Goal: Task Accomplishment & Management: Manage account settings

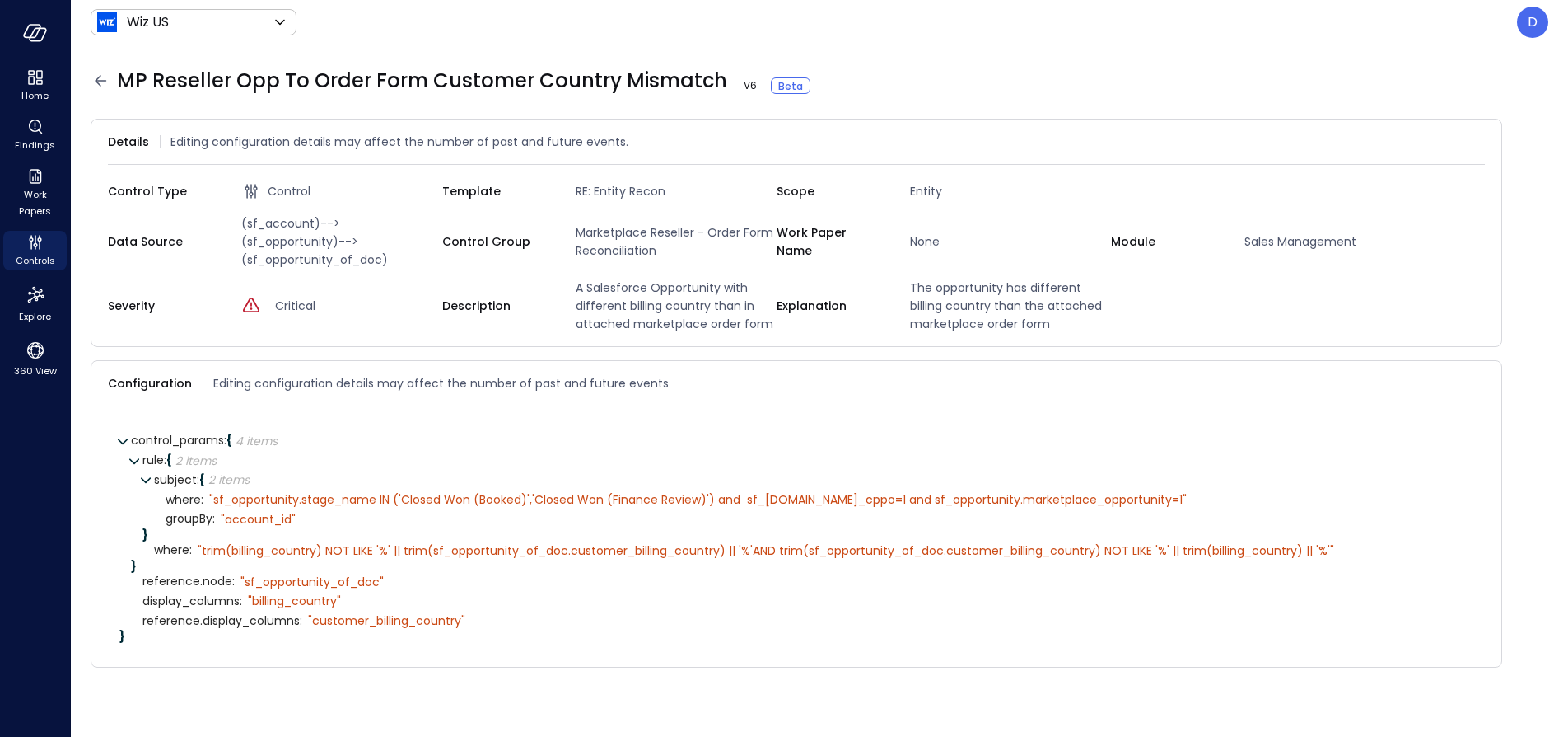
click at [97, 86] on icon at bounding box center [100, 80] width 20 height 20
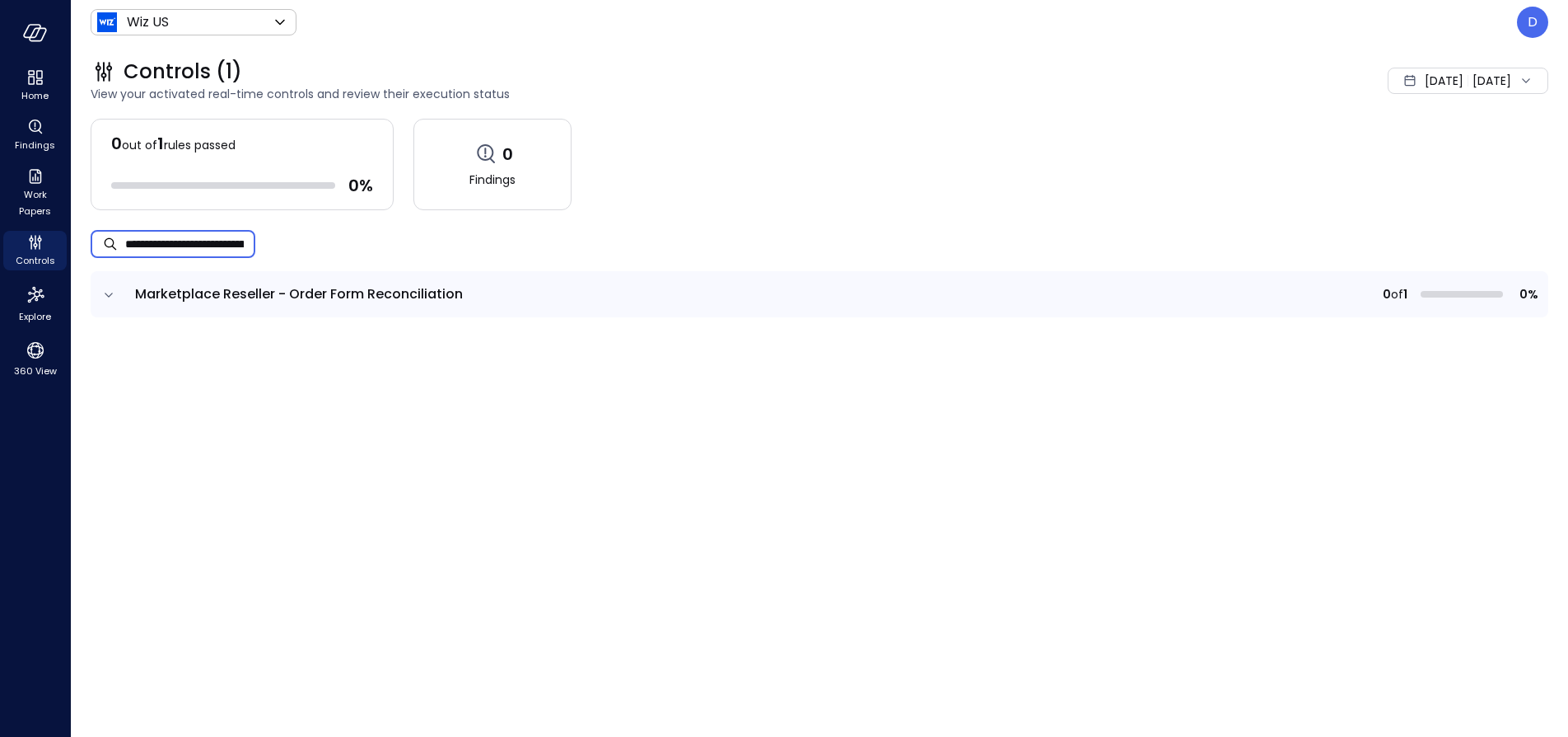
click at [147, 242] on input "**********" at bounding box center [190, 243] width 130 height 44
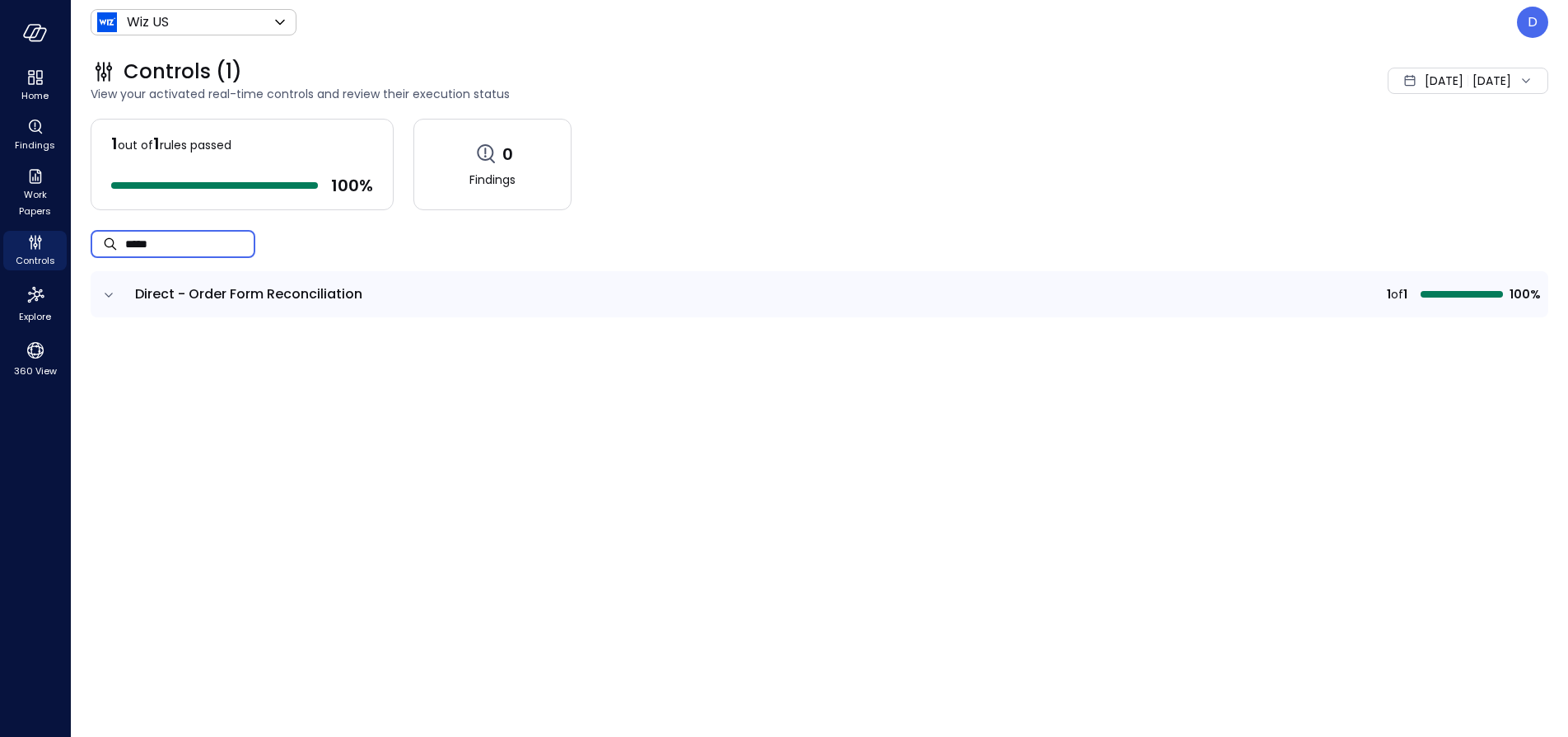
type input "*****"
click at [110, 306] on td at bounding box center [108, 294] width 35 height 46
click at [108, 301] on icon "expand row" at bounding box center [108, 296] width 17 height 17
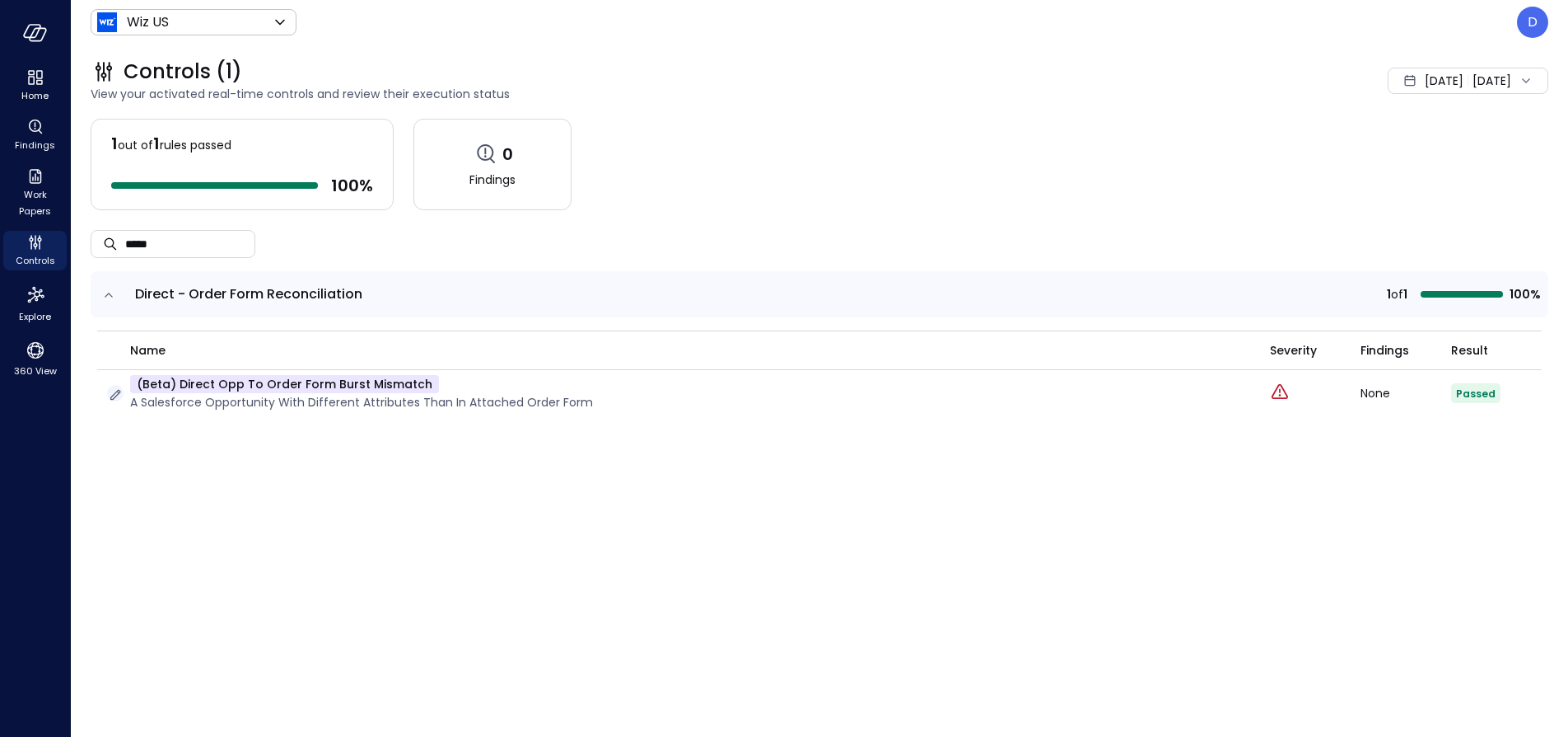
click at [112, 397] on icon "button" at bounding box center [116, 395] width 17 height 17
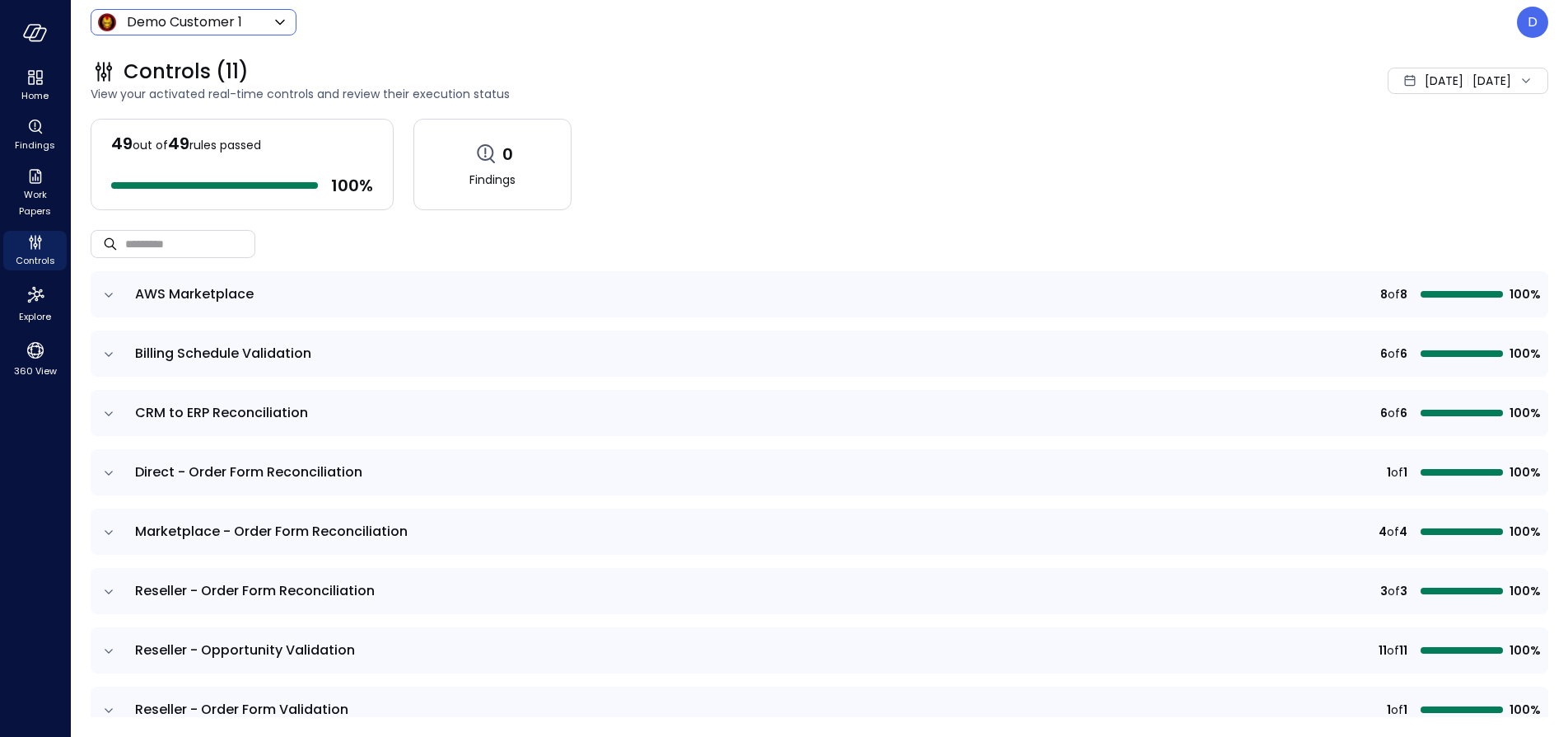
click at [177, 24] on body "Home Findings Work Papers Controls Explore 360 View Demo Customer 1 ***** ​ D C…" at bounding box center [784, 368] width 1568 height 737
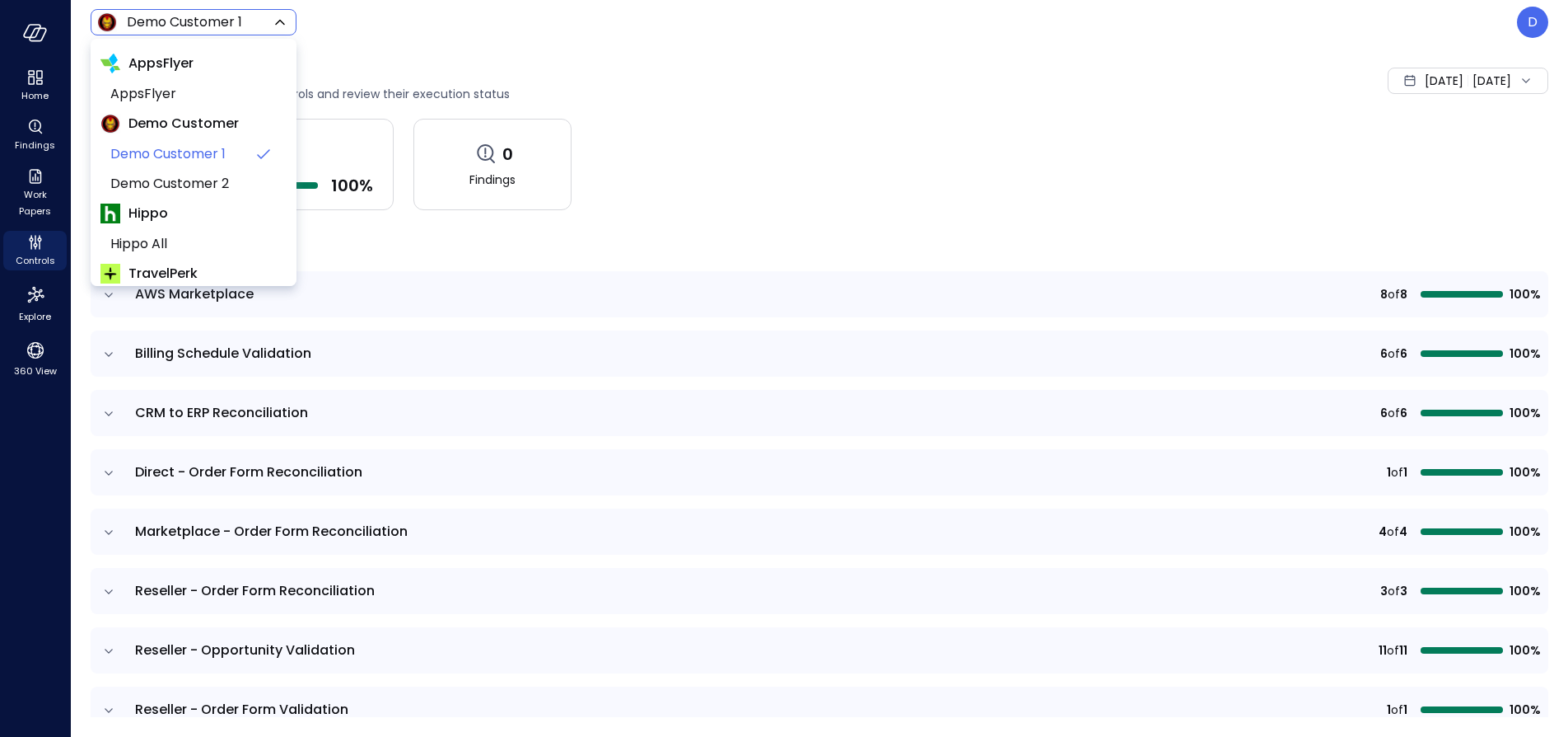
drag, startPoint x: 177, startPoint y: 24, endPoint x: 224, endPoint y: 19, distance: 47.3
click at [224, 19] on div at bounding box center [784, 368] width 1568 height 737
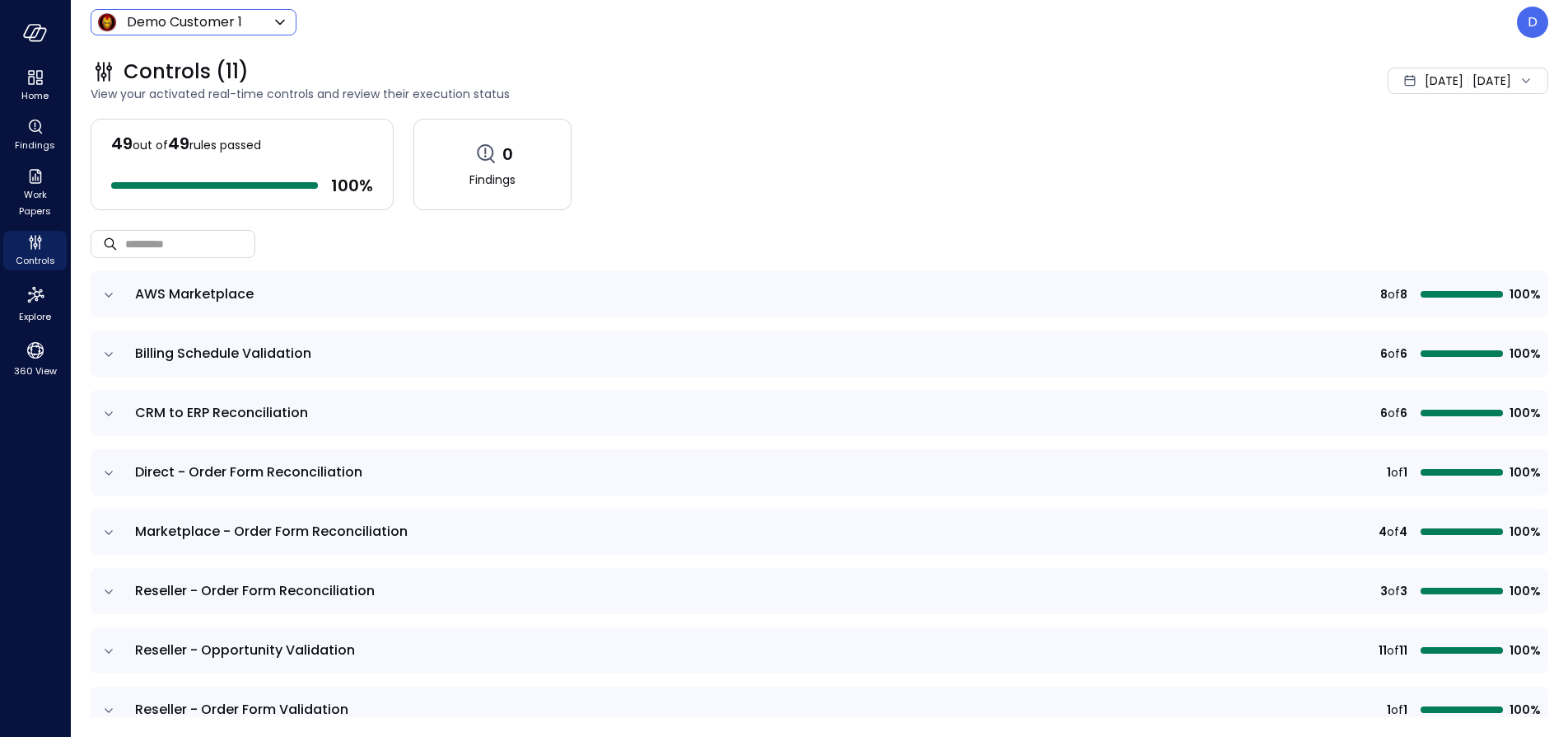
click at [284, 23] on div "AppsFlyer AppsFlyer Demo Customer Demo Customer 1 Demo Customer 2 Hippo Hippo A…" at bounding box center [784, 370] width 1568 height 733
click at [281, 24] on icon at bounding box center [280, 22] width 20 height 20
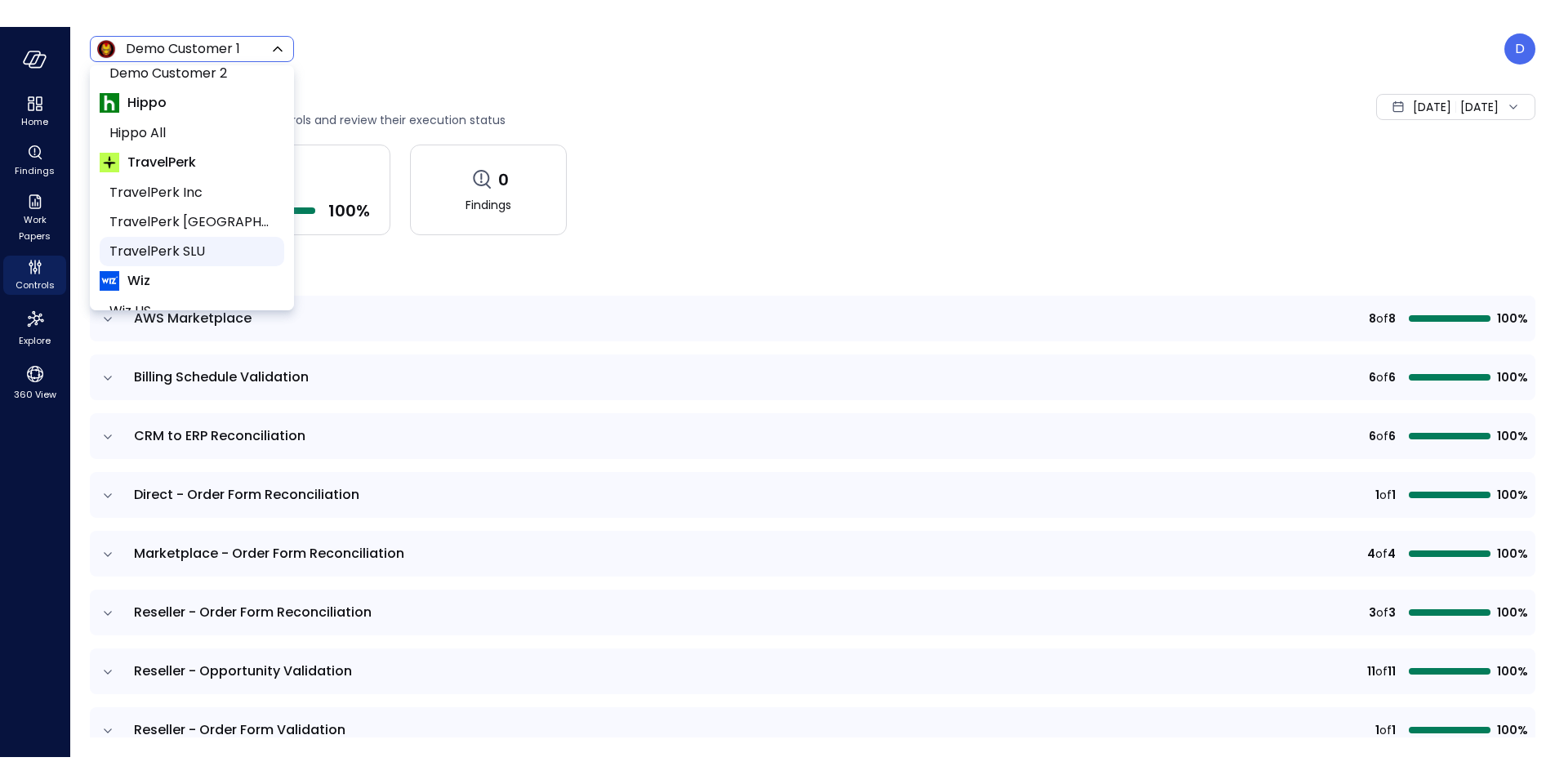
scroll to position [247, 0]
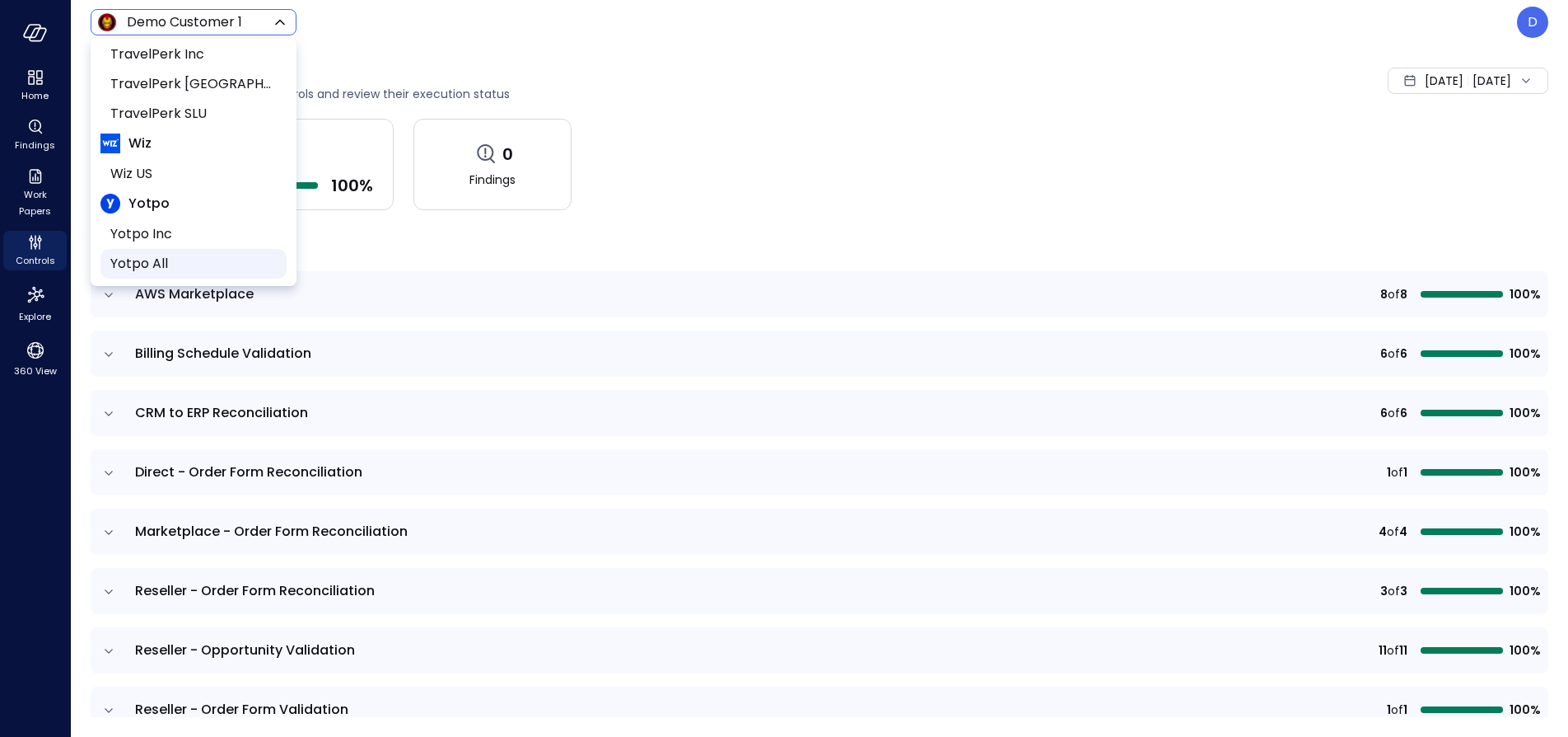
click at [168, 257] on span "Yotpo All" at bounding box center [192, 263] width 163 height 20
type input "******"
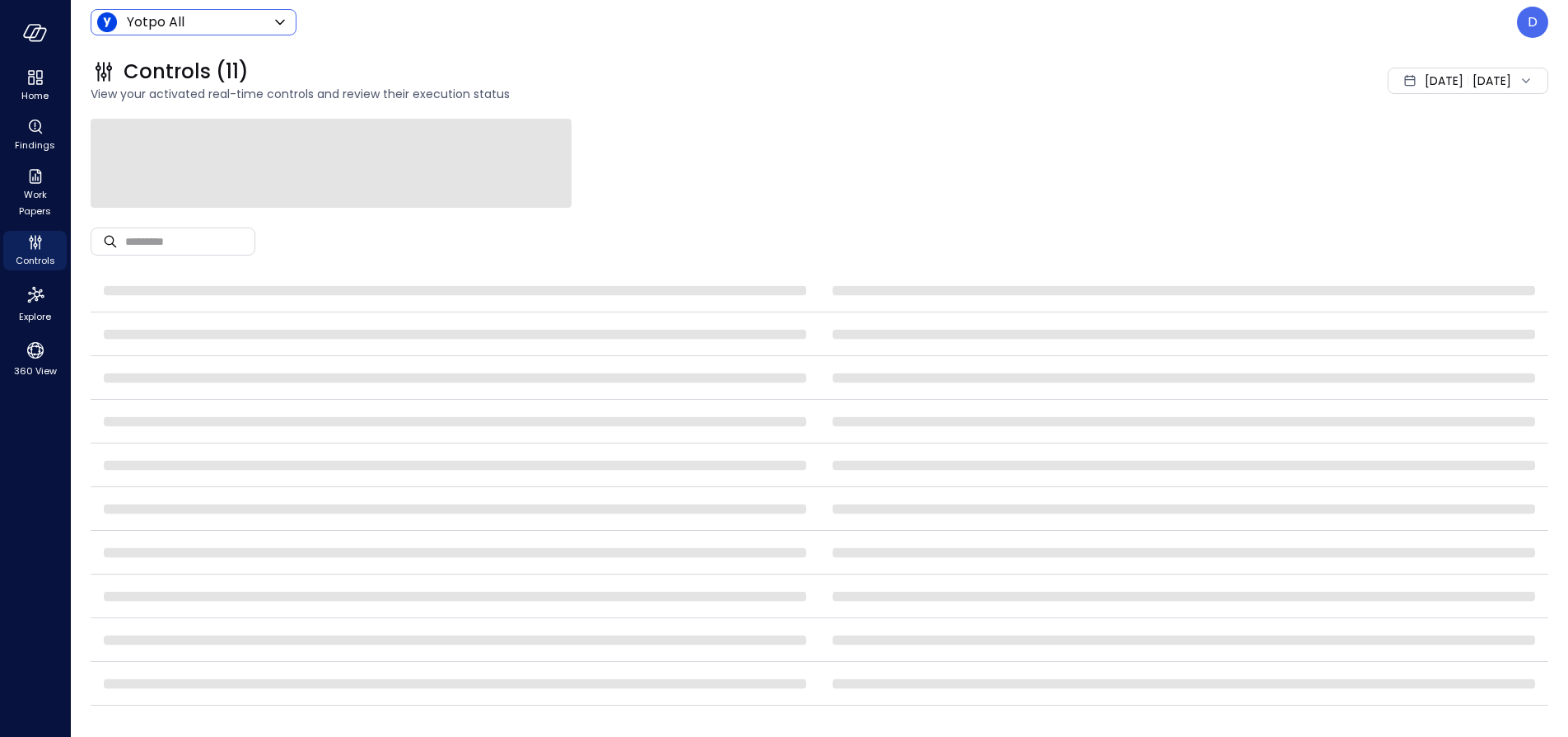
click at [515, 51] on div "Controls (11) View your activated real-time controls and review their execution…" at bounding box center [810, 81] width 1477 height 73
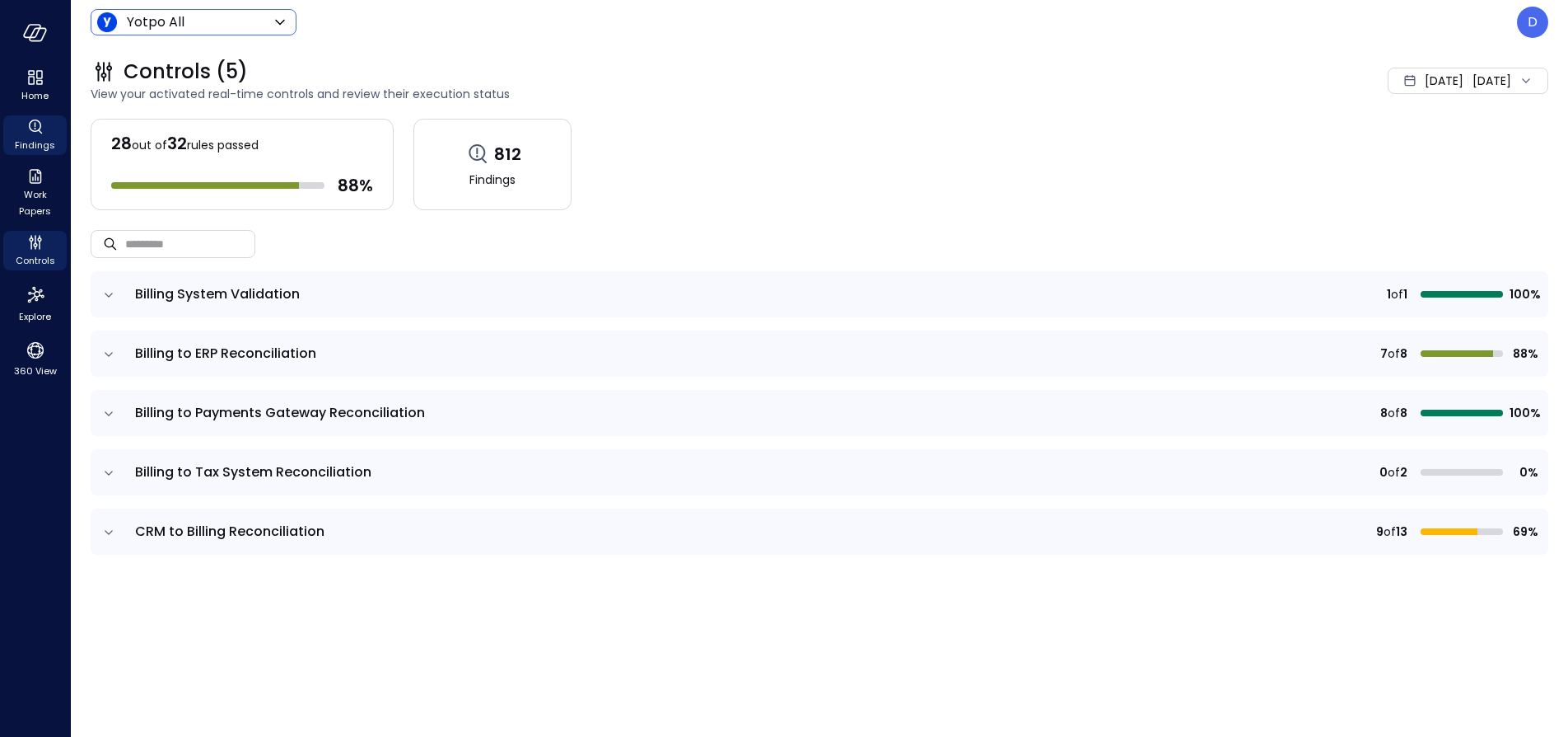
click at [30, 122] on icon "Findings" at bounding box center [35, 125] width 12 height 12
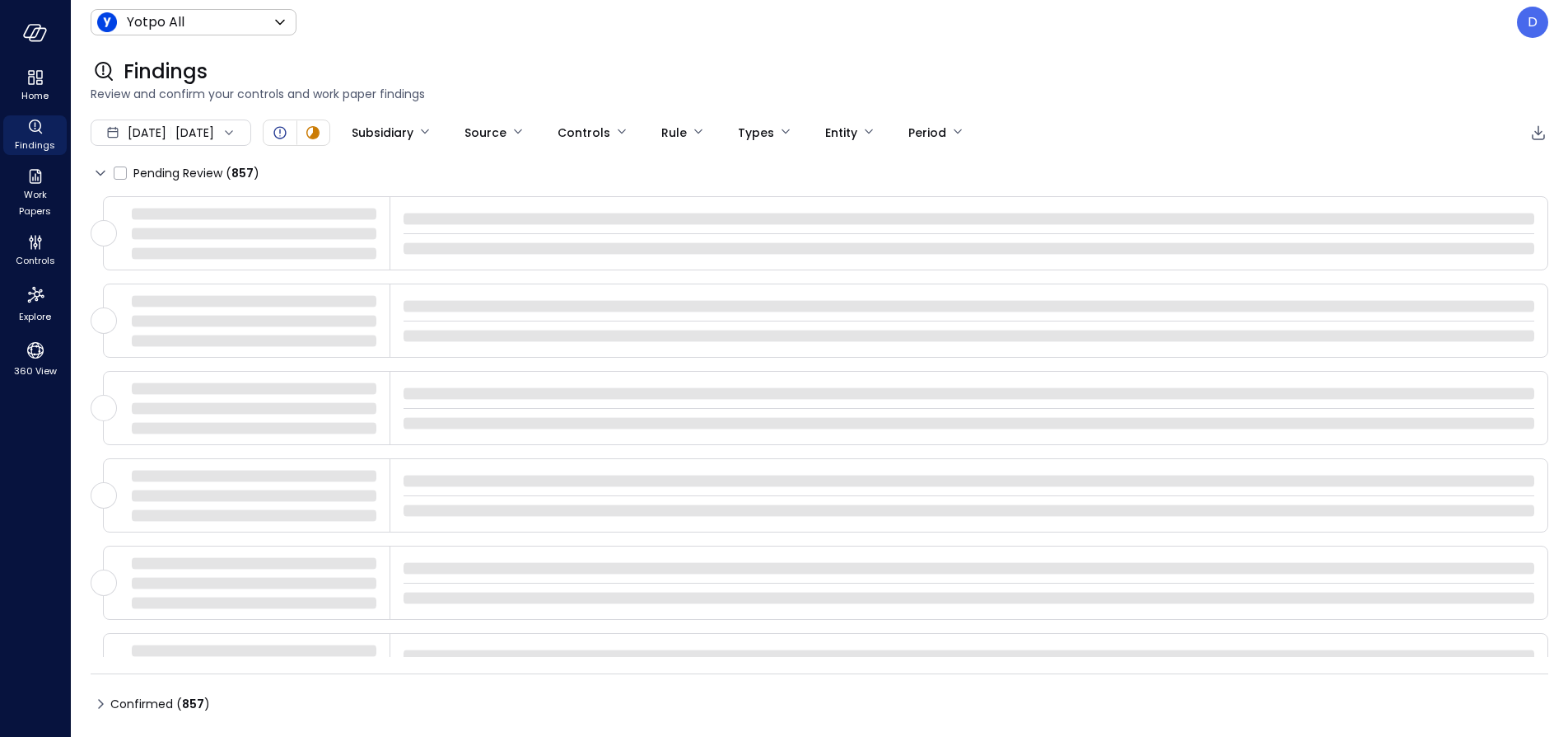
click at [237, 138] on div at bounding box center [225, 133] width 23 height 17
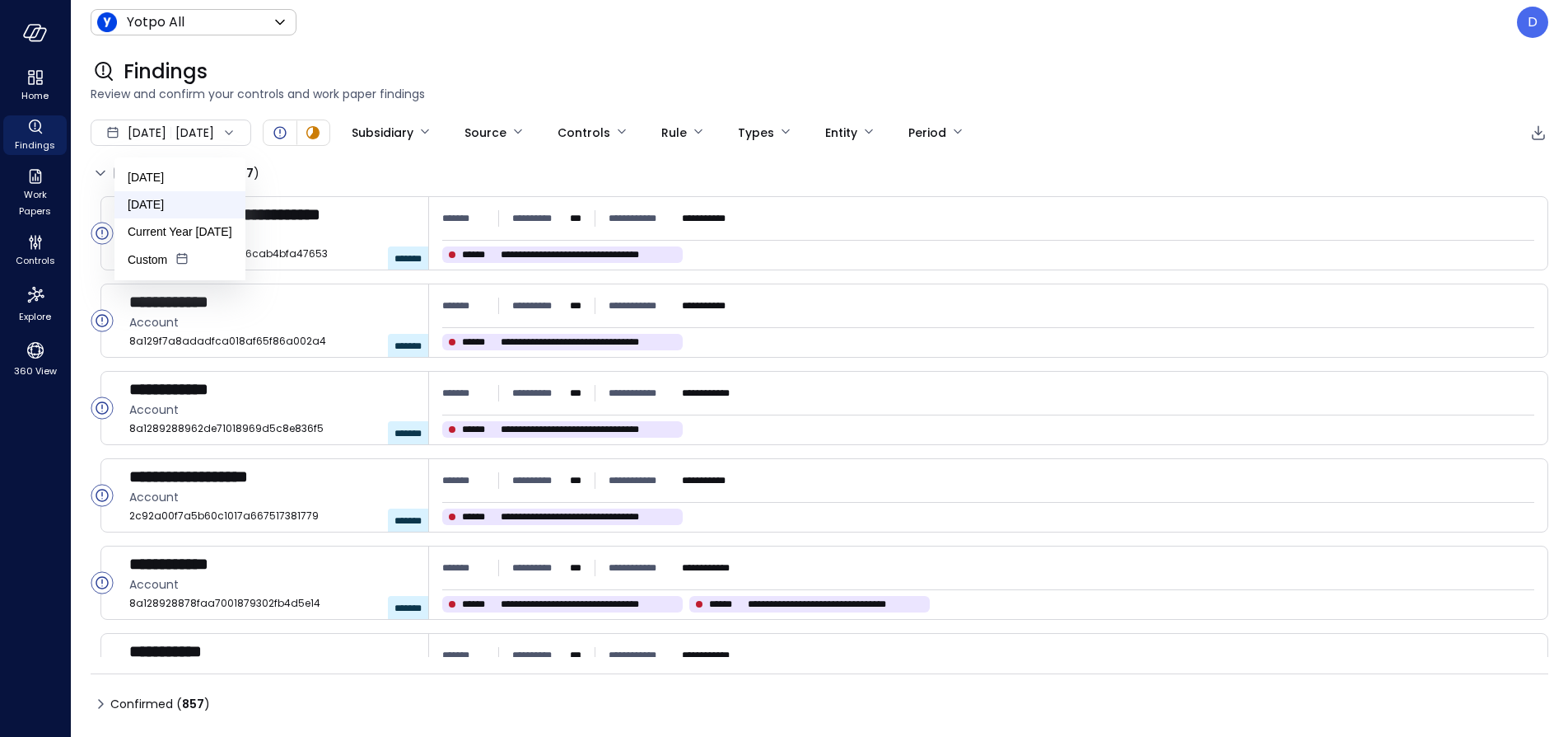
click at [159, 202] on li "[DATE]" at bounding box center [180, 204] width 131 height 27
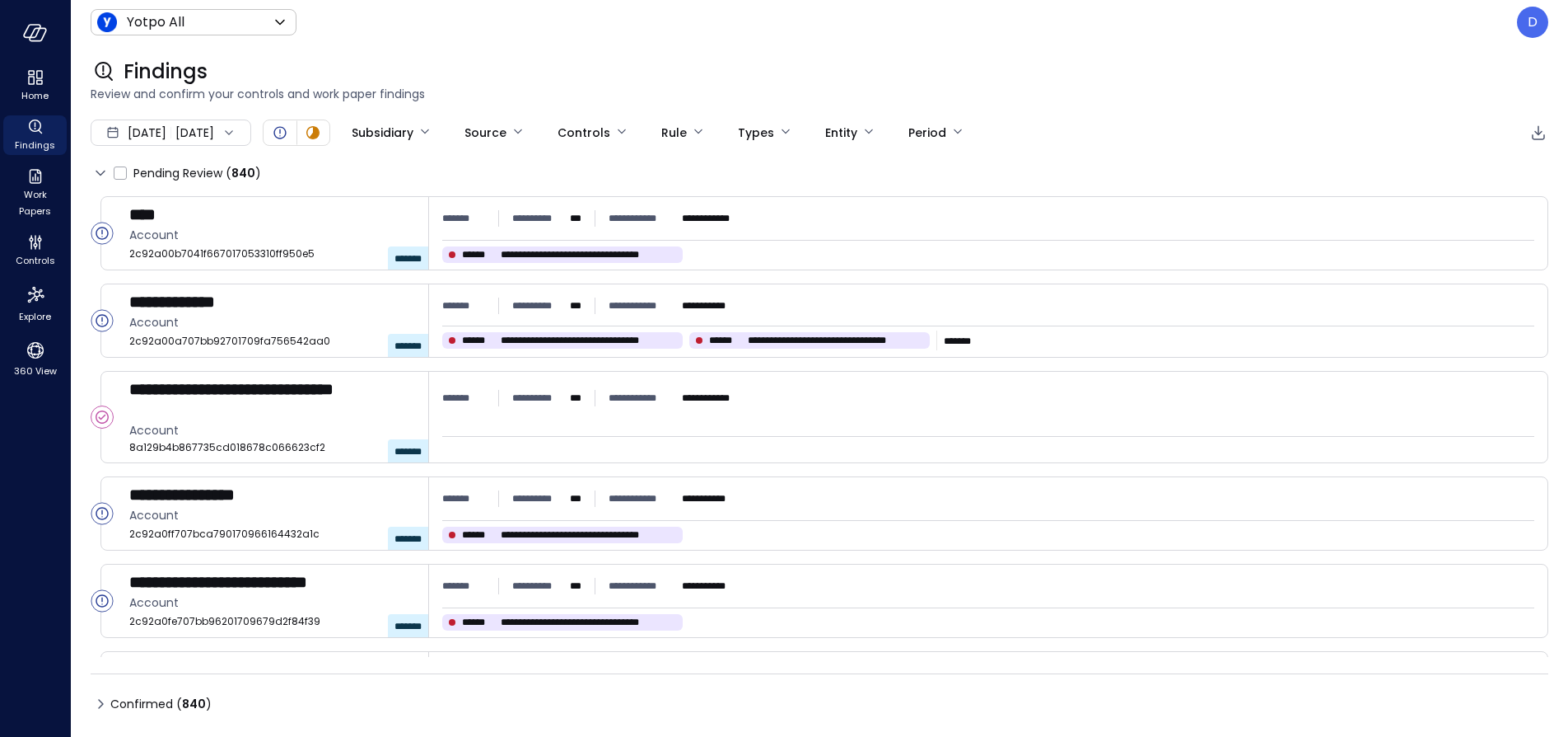
click at [1309, 51] on div "Findings Review and confirm your controls and work paper findings" at bounding box center [810, 81] width 1477 height 73
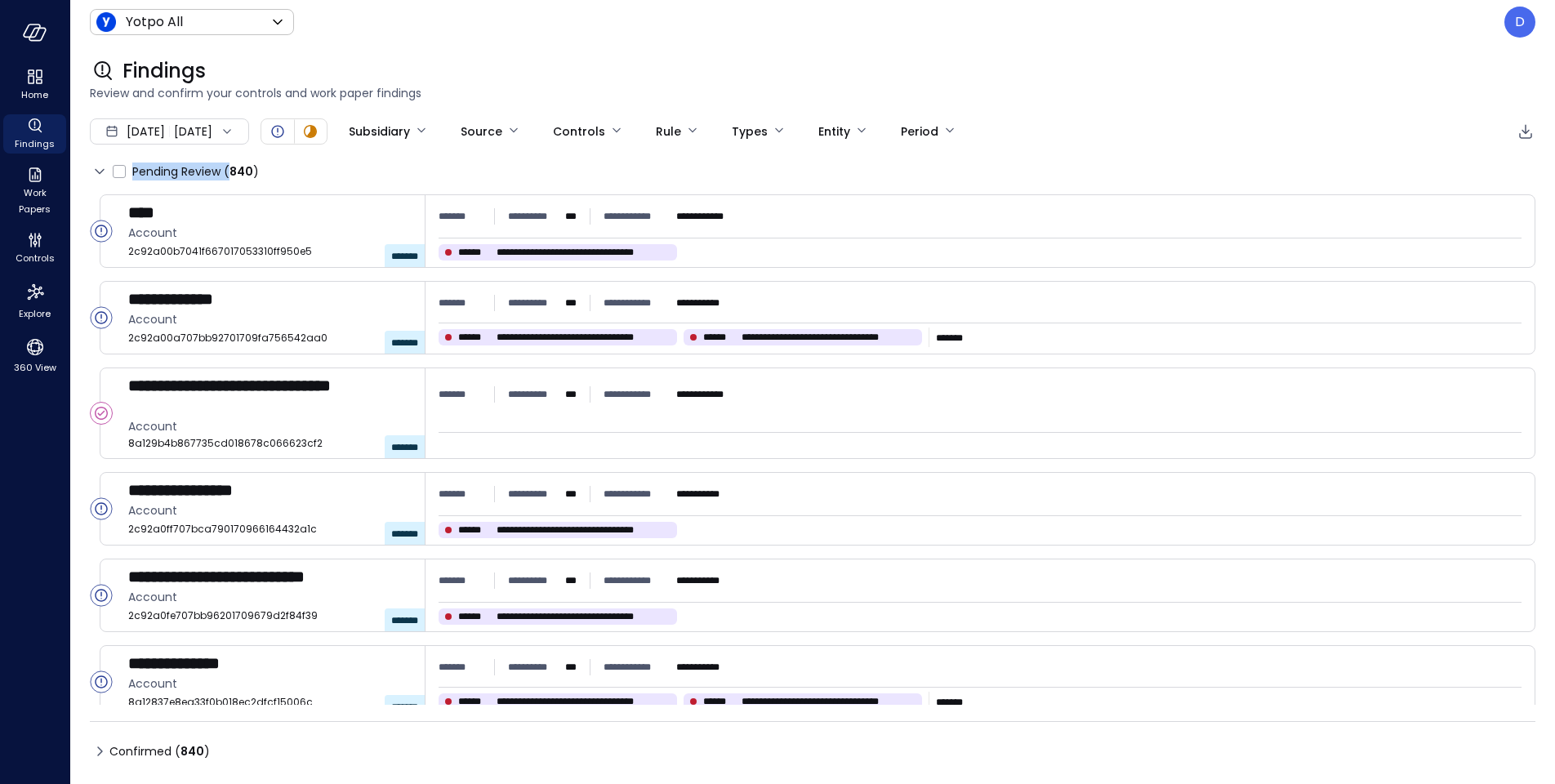
drag, startPoint x: 264, startPoint y: 168, endPoint x: 414, endPoint y: 152, distance: 150.9
click at [413, 152] on div "**********" at bounding box center [812, 441] width 1446 height 647
click at [1520, 20] on p "D" at bounding box center [1520, 21] width 10 height 19
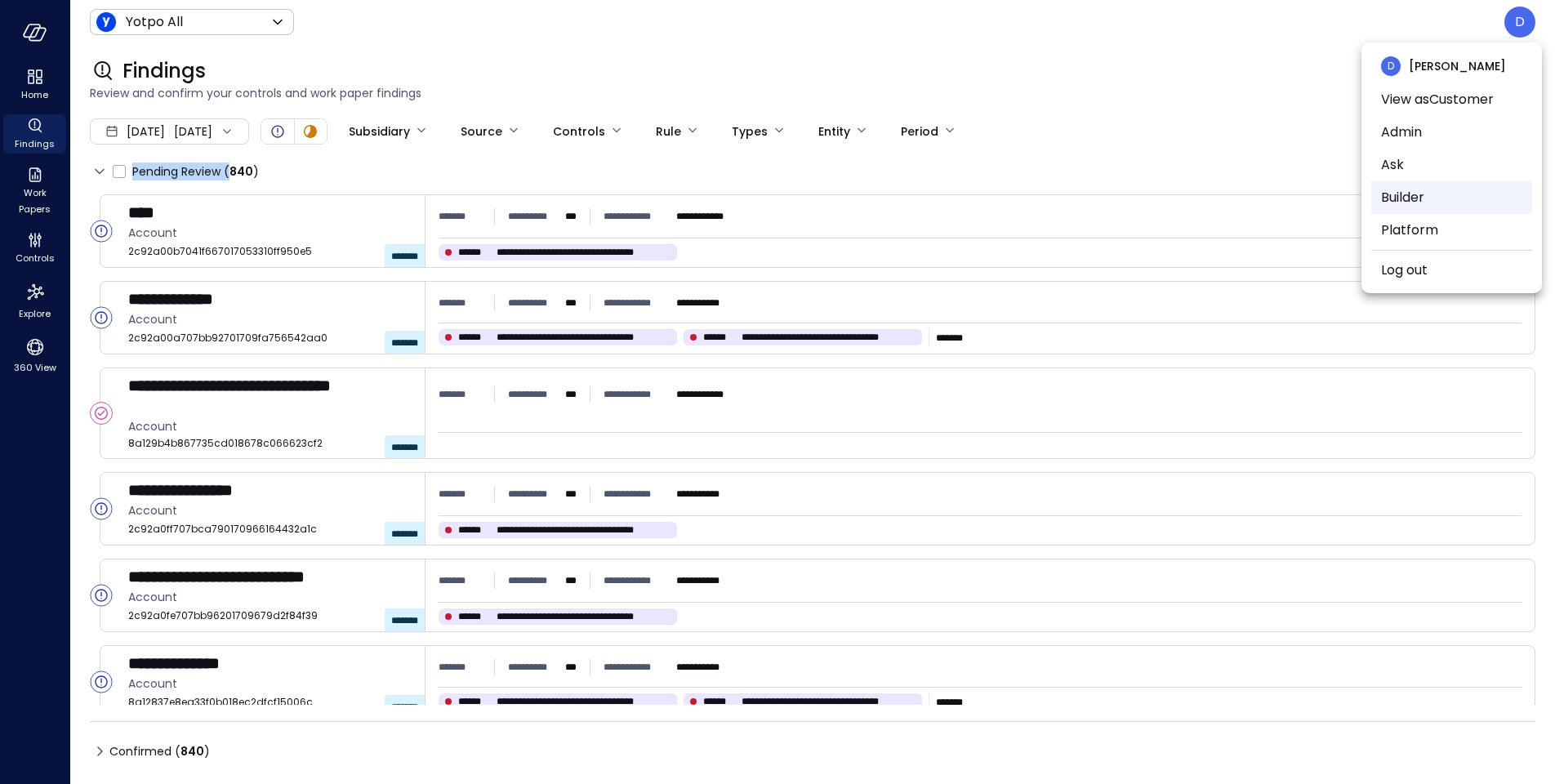
click at [1409, 205] on li "Builder" at bounding box center [1452, 197] width 161 height 32
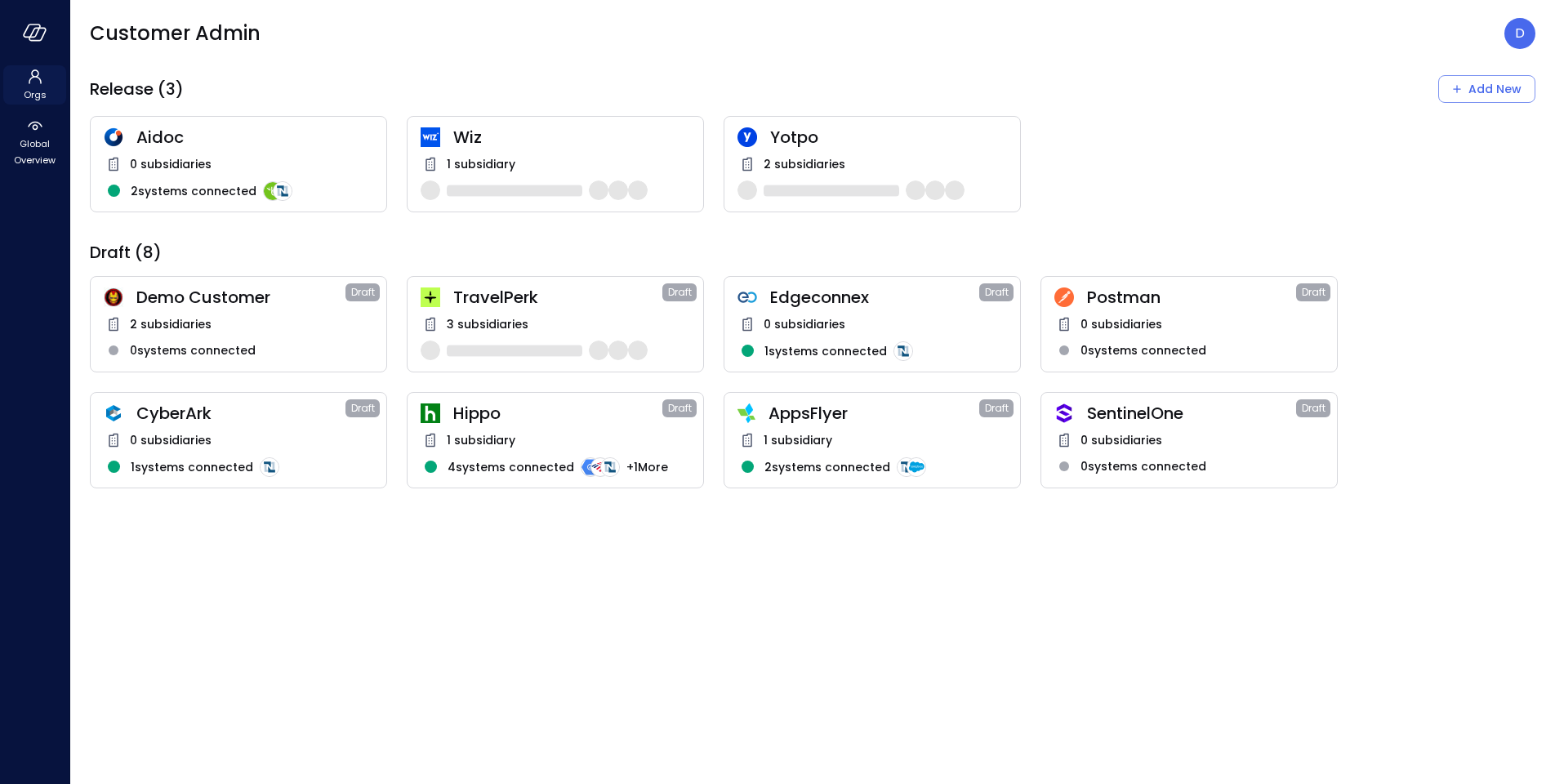
click at [25, 86] on span "Orgs" at bounding box center [35, 95] width 23 height 17
click at [40, 130] on icon at bounding box center [34, 125] width 19 height 19
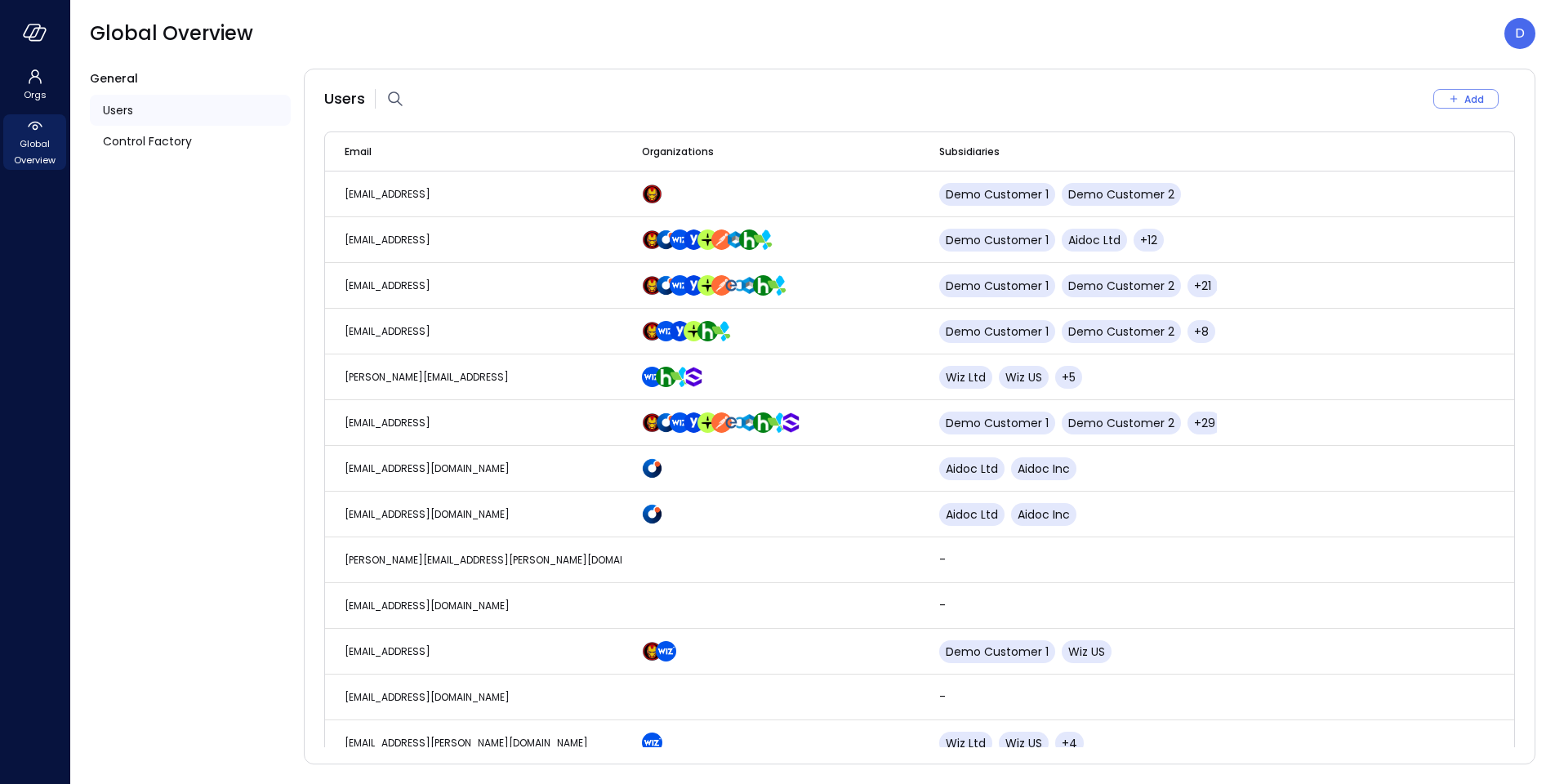
click at [145, 103] on div "Users" at bounding box center [190, 109] width 201 height 31
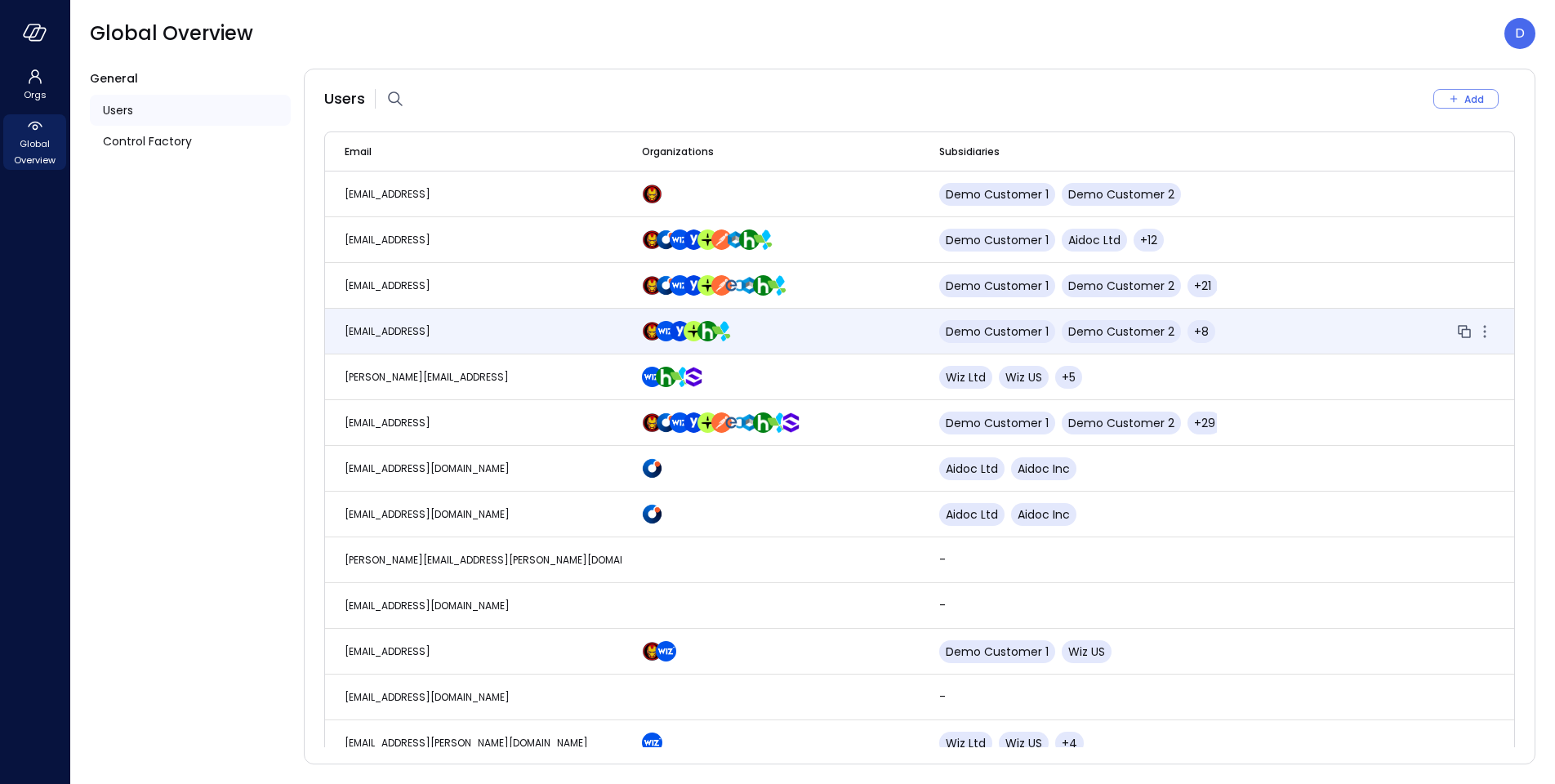
click at [458, 319] on td "[EMAIL_ADDRESS]" at bounding box center [474, 331] width 298 height 45
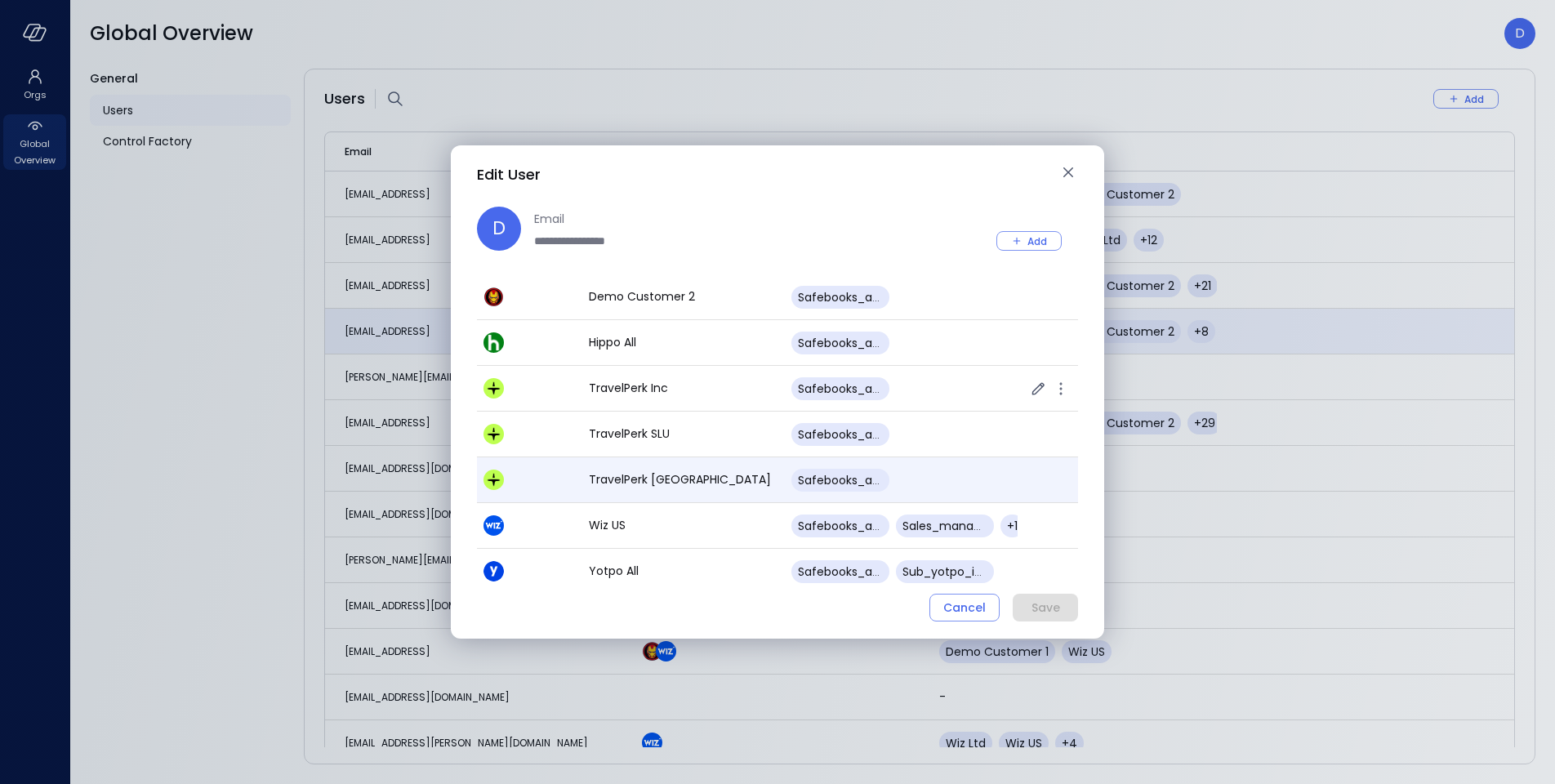
scroll to position [178, 0]
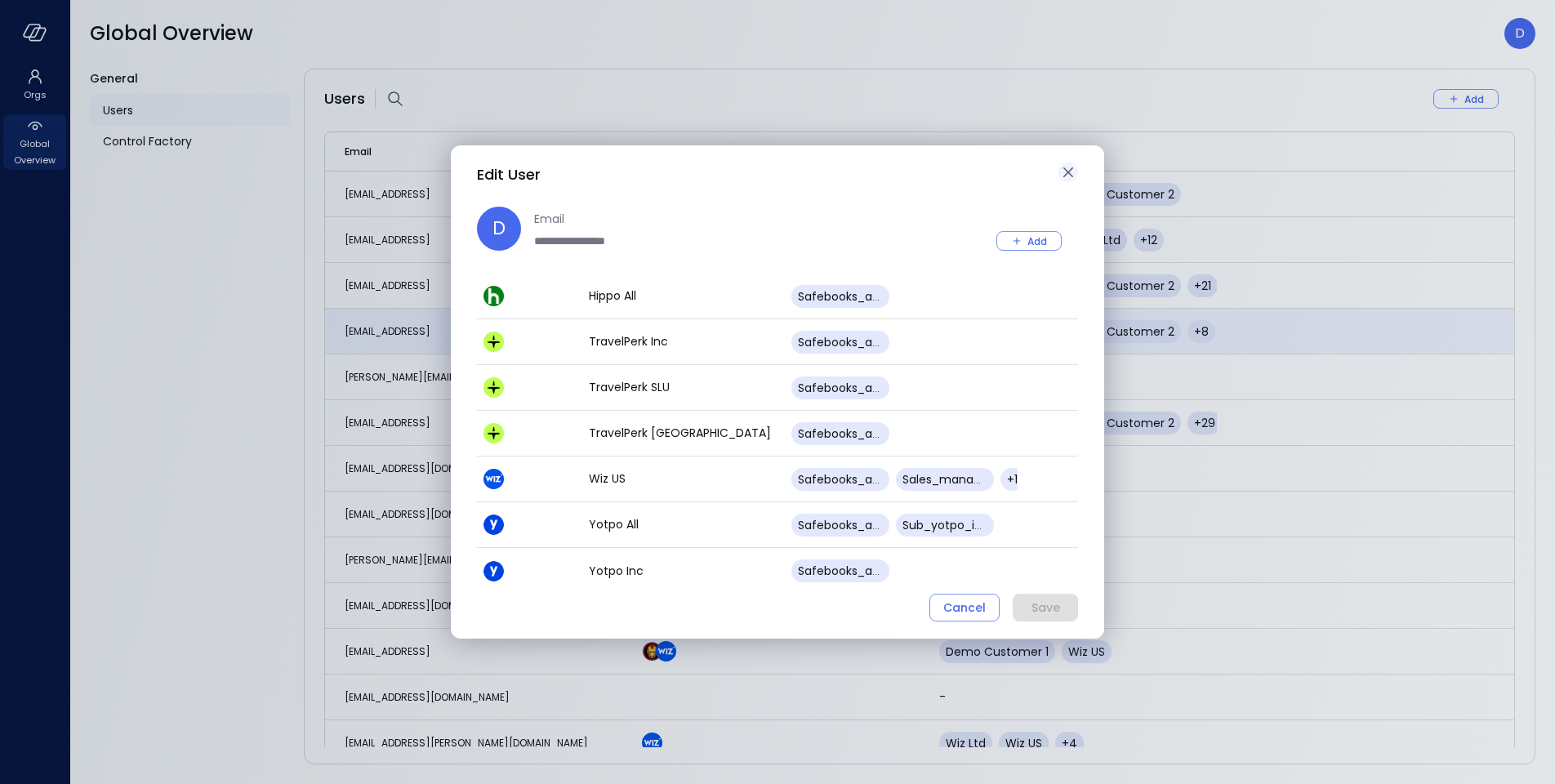
click at [1073, 169] on icon "button" at bounding box center [1068, 171] width 19 height 19
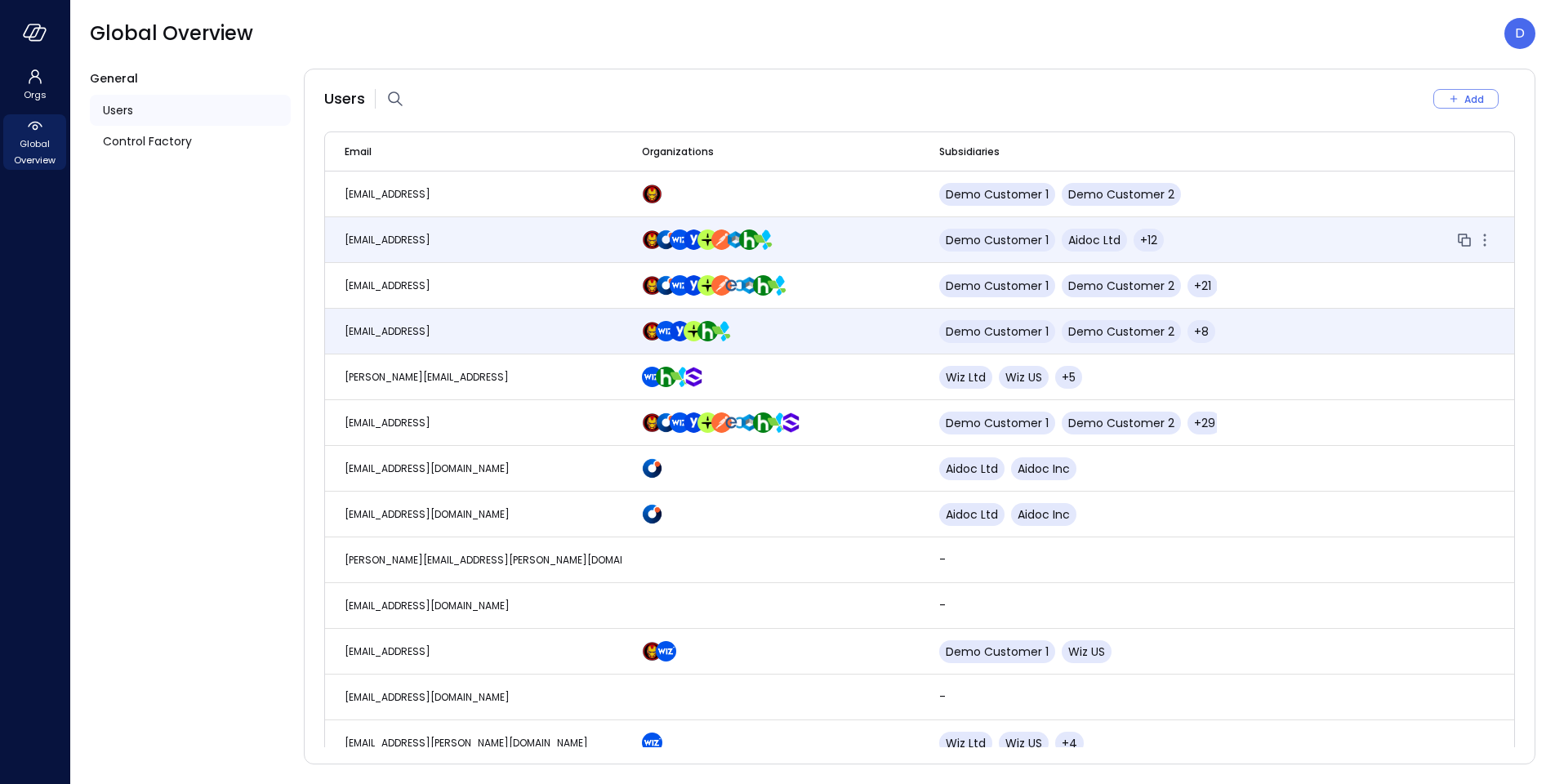
click at [376, 236] on span "[EMAIL_ADDRESS]" at bounding box center [388, 239] width 85 height 14
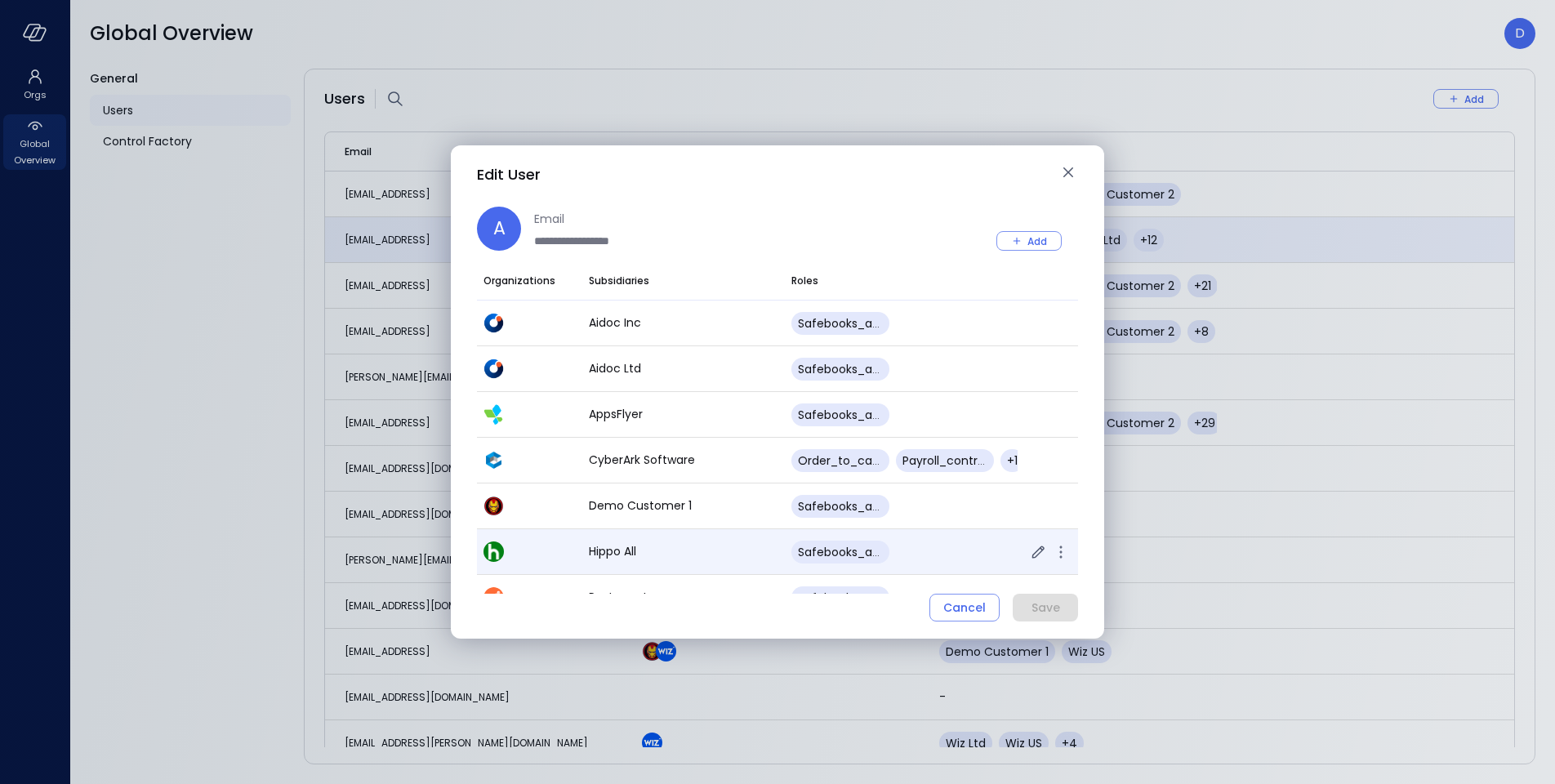
scroll to position [360, 0]
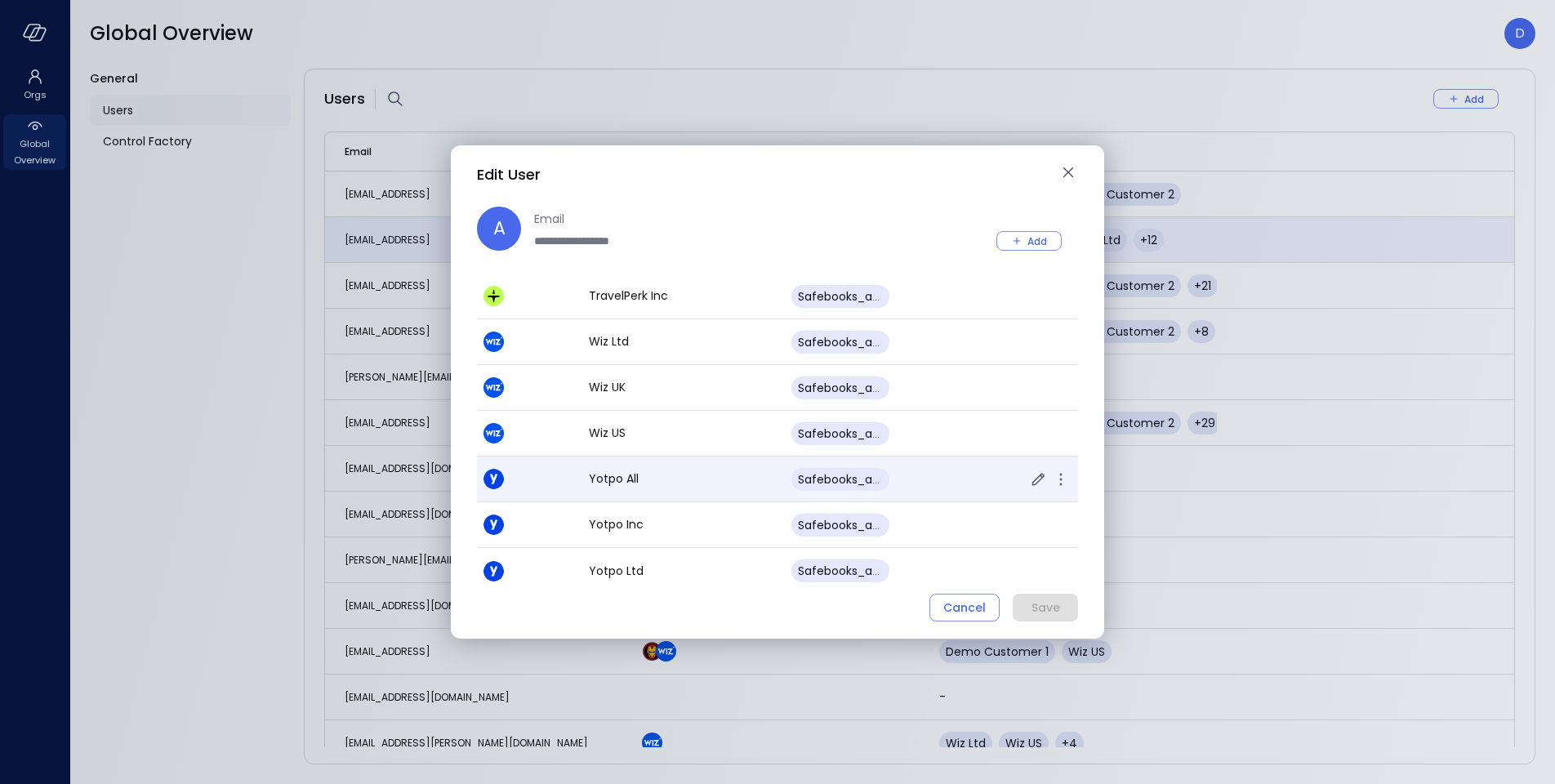
click at [690, 472] on p "Yotpo All" at bounding box center [683, 478] width 189 height 17
click at [1028, 472] on icon "button" at bounding box center [1038, 479] width 19 height 19
click at [908, 483] on body "Orgs Global Overview Global Overview D General Users Control Factory Users Add …" at bounding box center [777, 392] width 1555 height 784
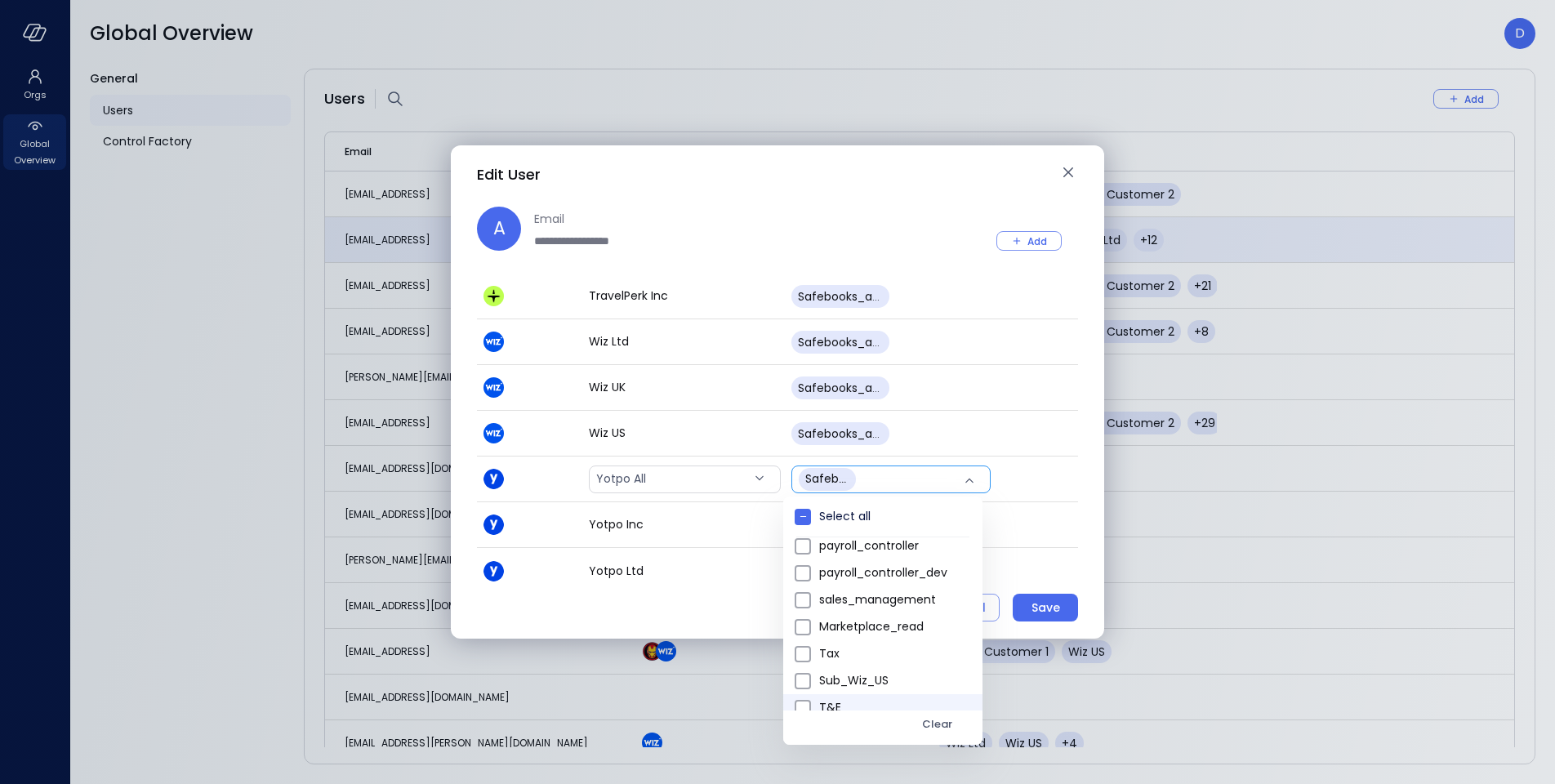
scroll to position [130, 0]
click at [867, 702] on span "sub_yotpo_inc" at bounding box center [895, 697] width 150 height 17
type input "****"
click at [1091, 476] on div at bounding box center [777, 392] width 1555 height 784
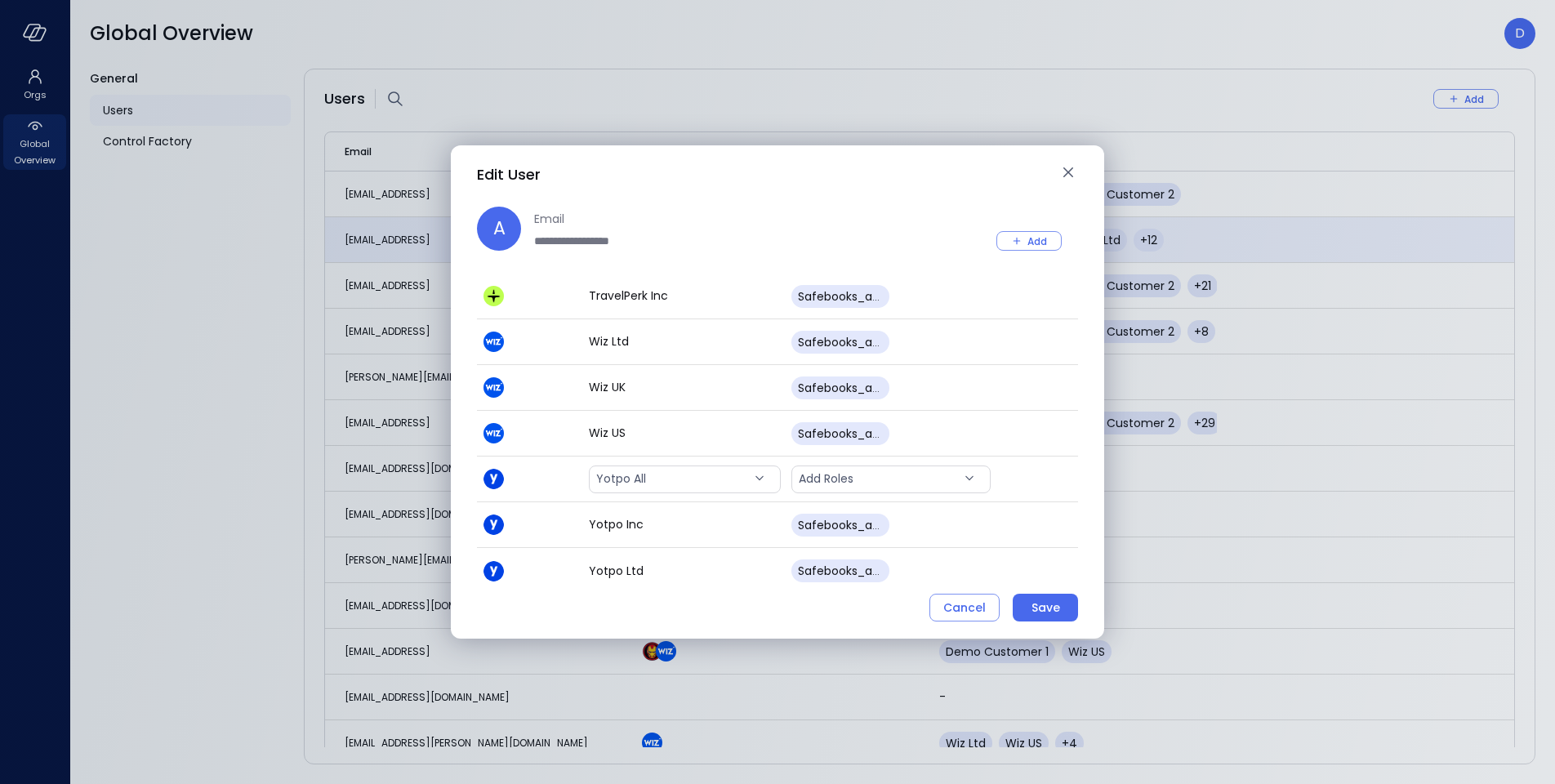
type input "****"
click at [1046, 609] on div "Save" at bounding box center [1046, 608] width 29 height 20
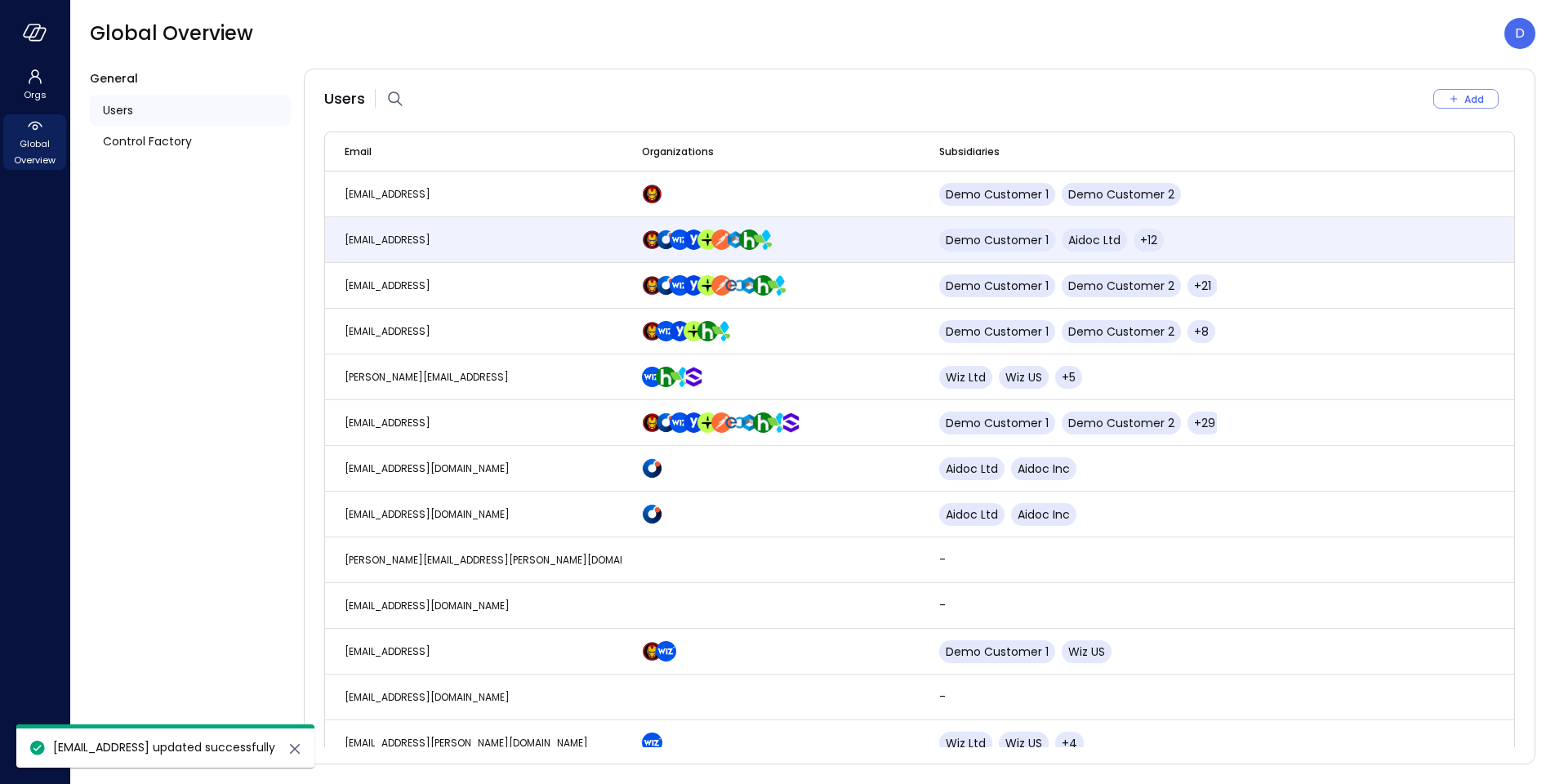
click at [312, 424] on div "Users Add Email Organizations Subsidiaries [EMAIL_ADDRESS] Demo Customer 1 Demo…" at bounding box center [920, 416] width 1231 height 696
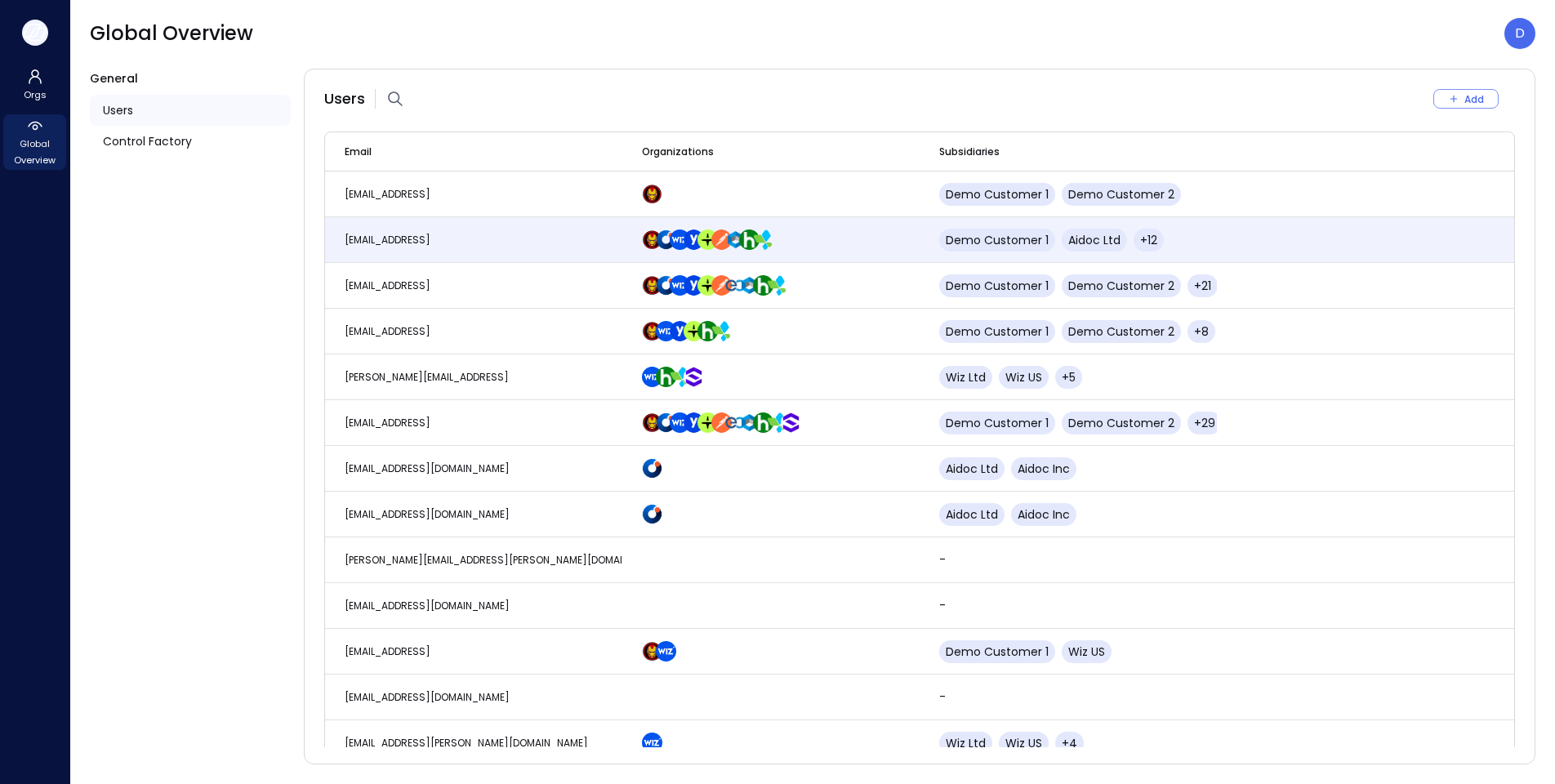
click at [32, 25] on icon "button" at bounding box center [35, 32] width 24 height 18
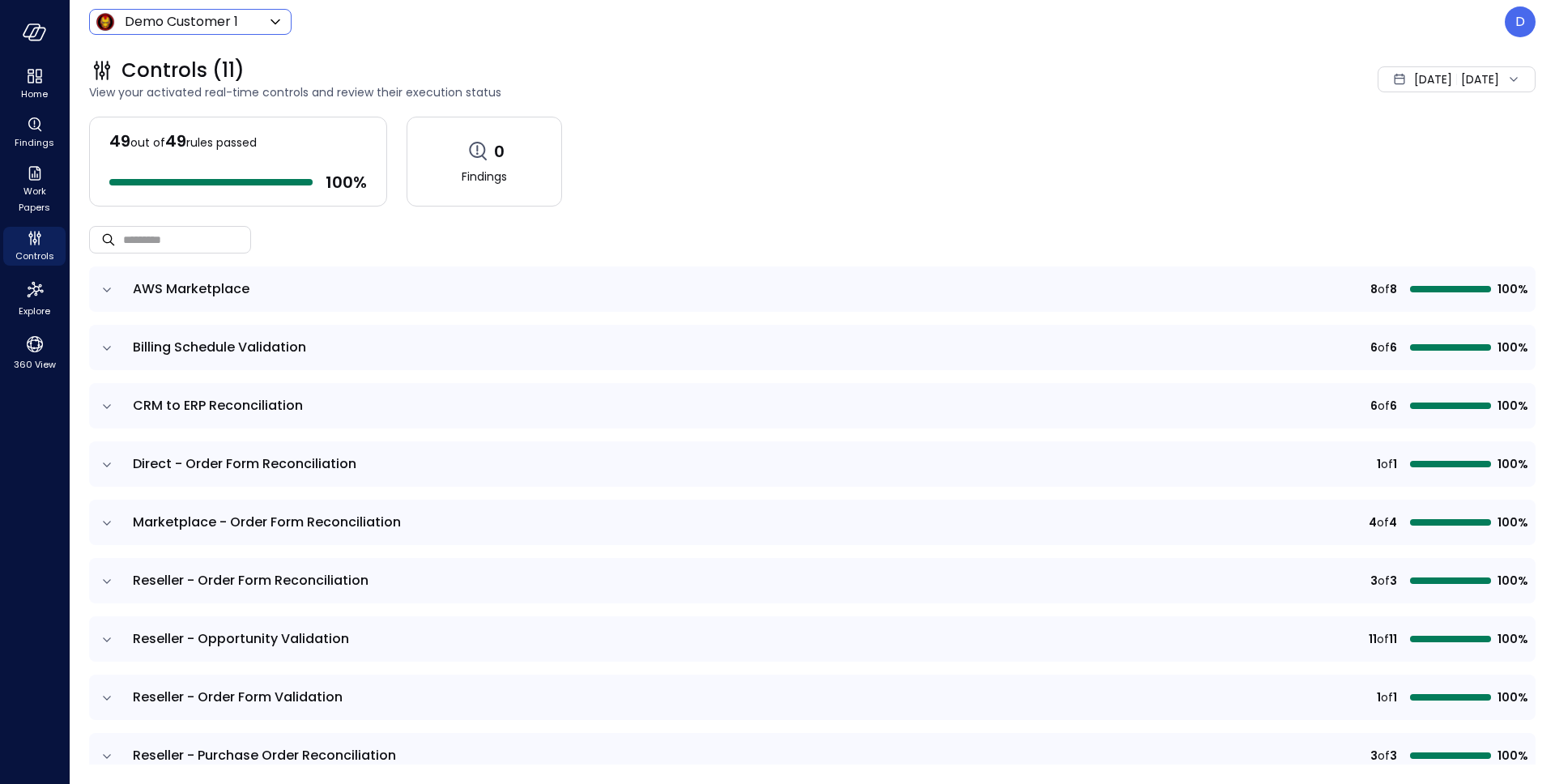
click at [260, 14] on body "Home Findings Work Papers Controls Explore 360 View Demo Customer 1 ***** ​ D C…" at bounding box center [777, 392] width 1555 height 784
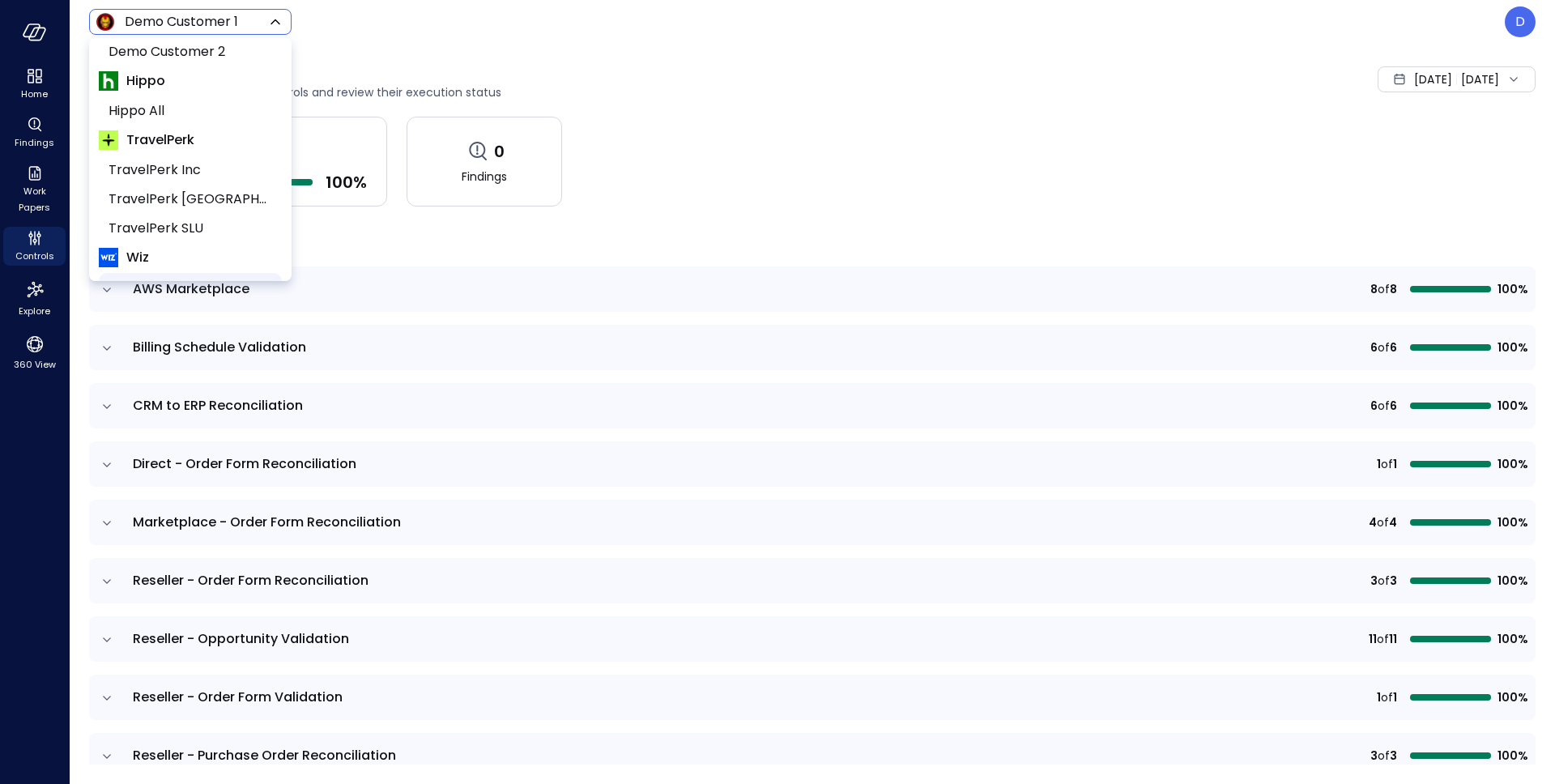
scroll to position [248, 0]
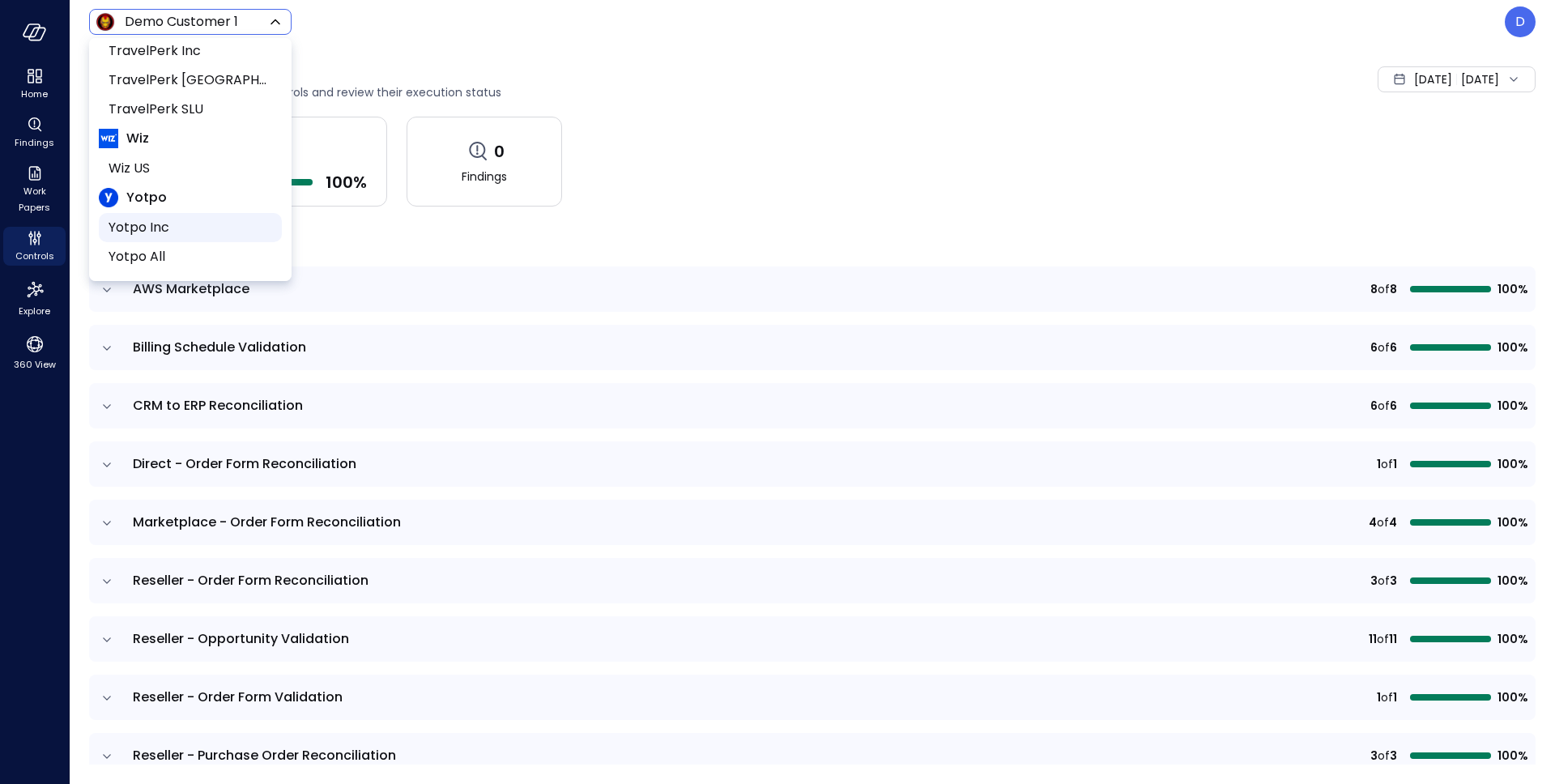
click at [156, 230] on span "Yotpo Inc" at bounding box center [189, 227] width 160 height 19
type input "******"
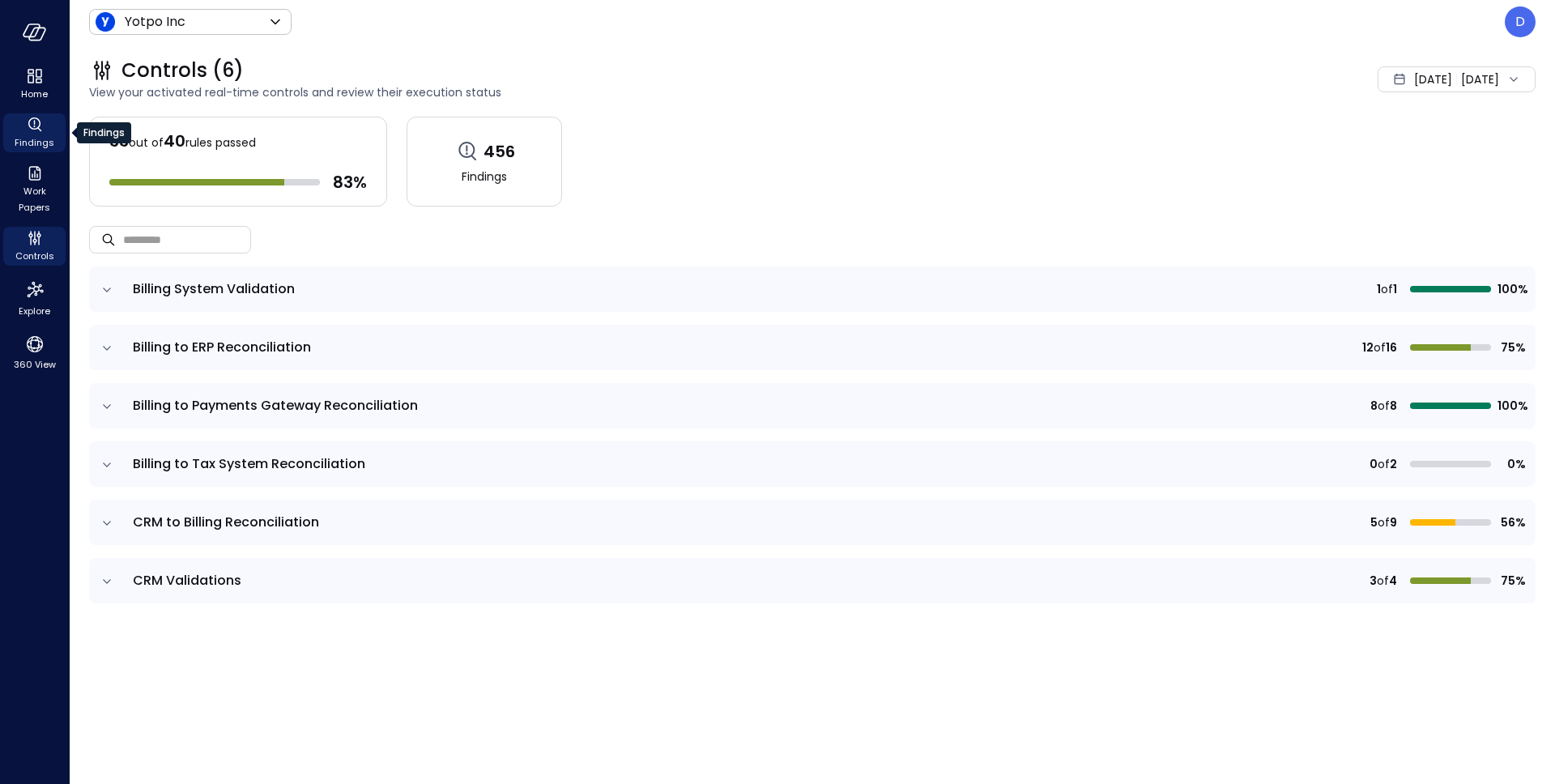
click at [34, 132] on icon "Findings" at bounding box center [34, 124] width 19 height 19
